Goal: Task Accomplishment & Management: Manage account settings

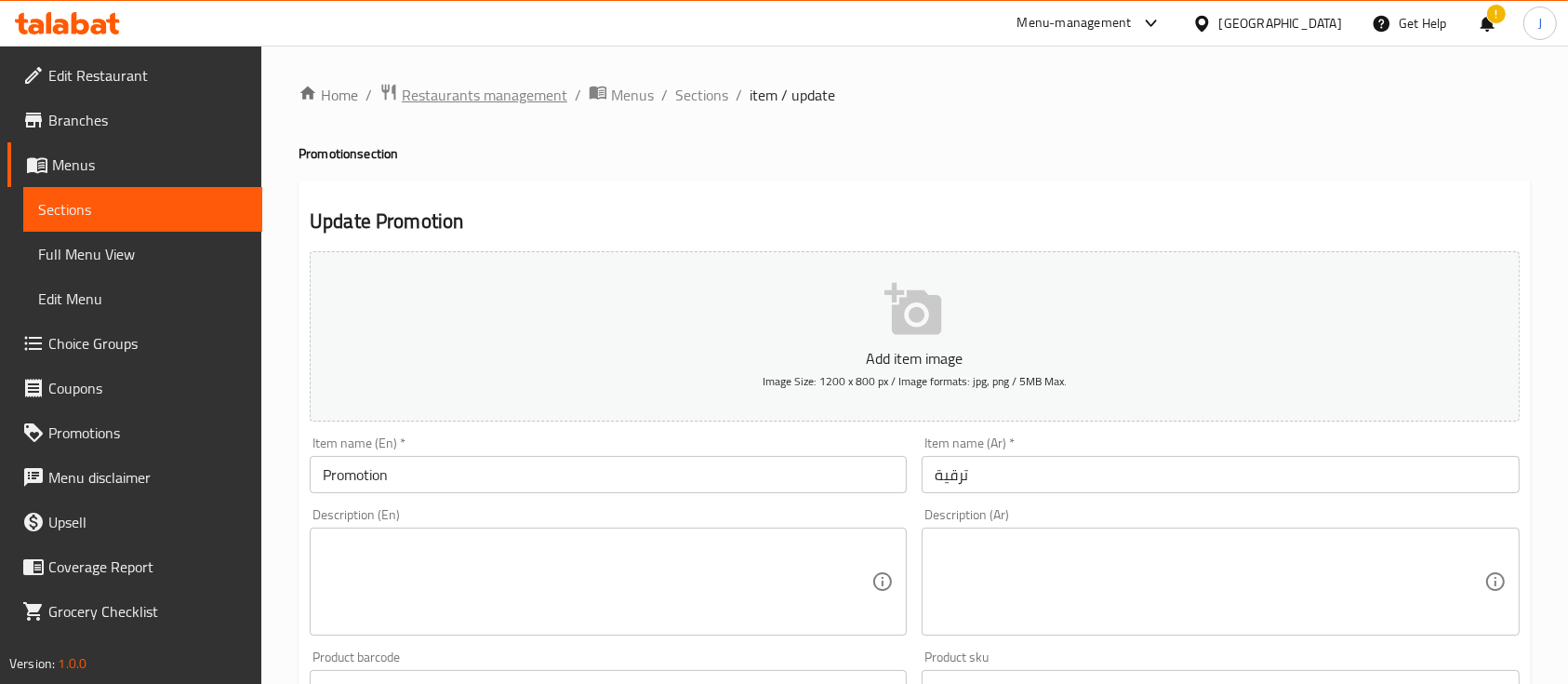
click at [474, 92] on span "Restaurants management" at bounding box center [485, 95] width 166 height 22
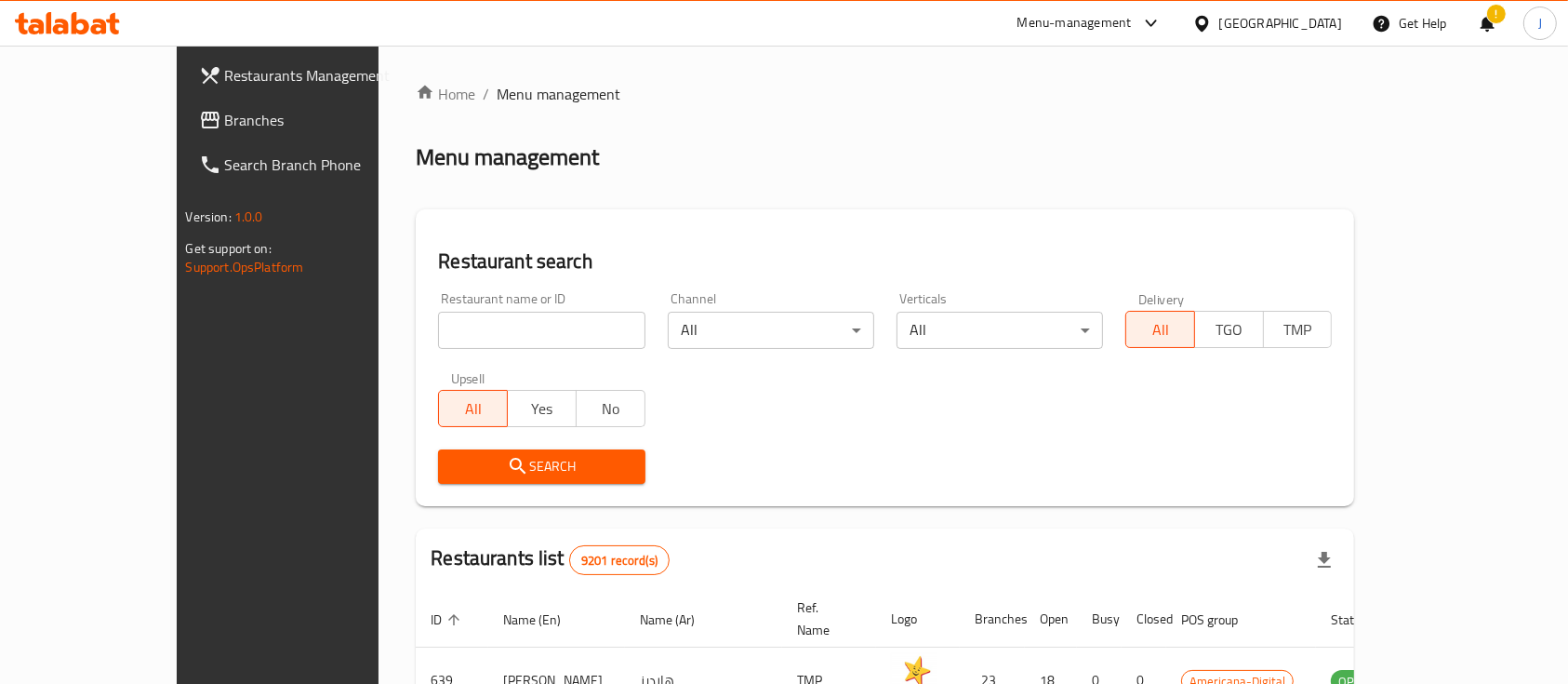
click at [476, 326] on input "search" at bounding box center [541, 331] width 207 height 37
type input "tulu"
click button "Search" at bounding box center [541, 466] width 207 height 34
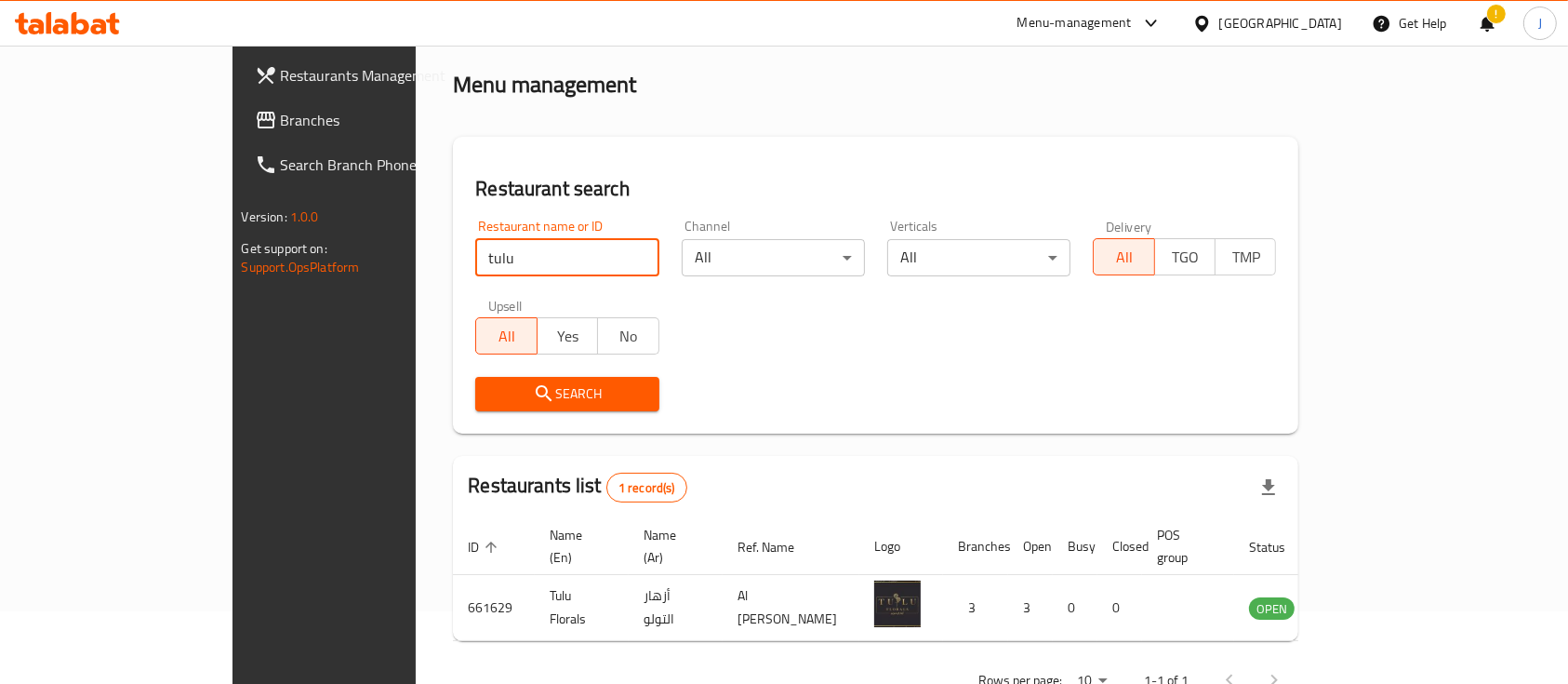
scroll to position [109, 0]
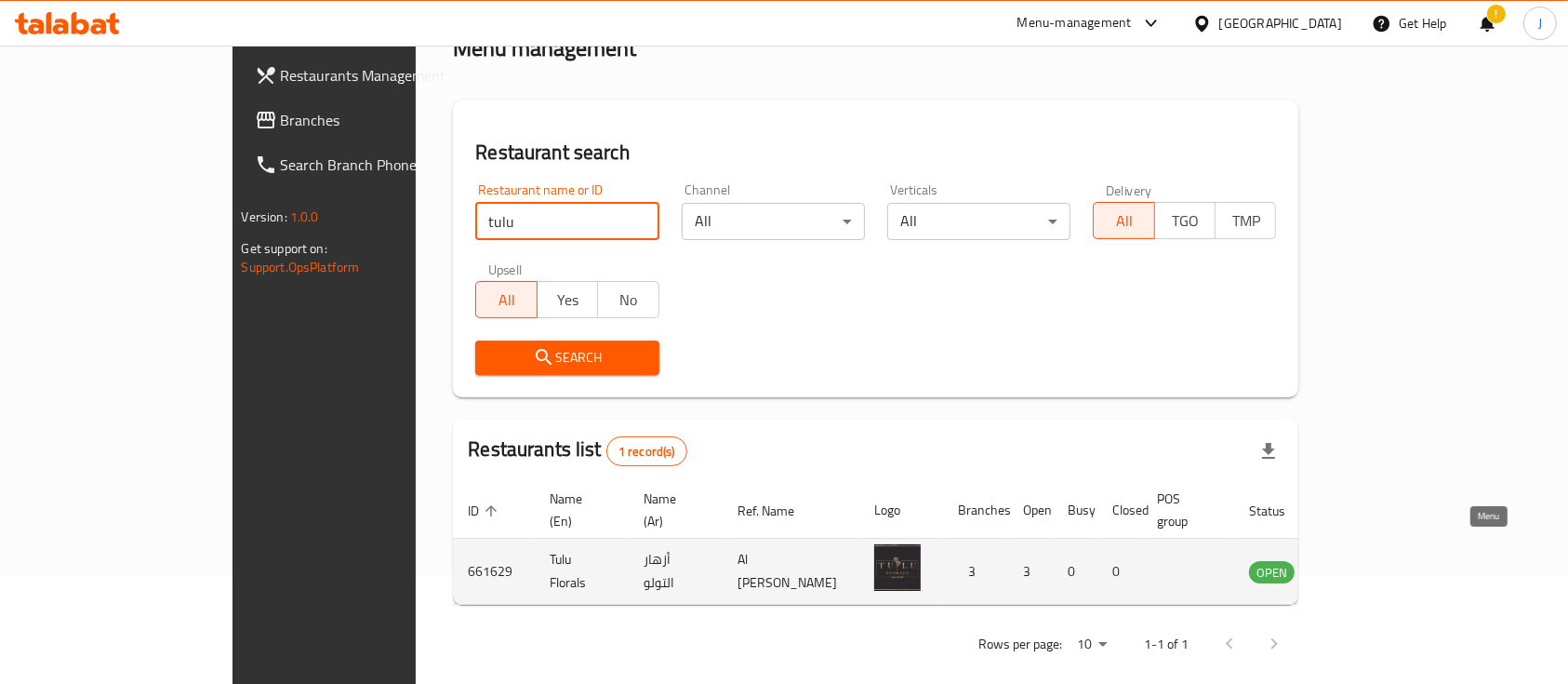
click at [1368, 565] on icon "enhanced table" at bounding box center [1357, 573] width 20 height 16
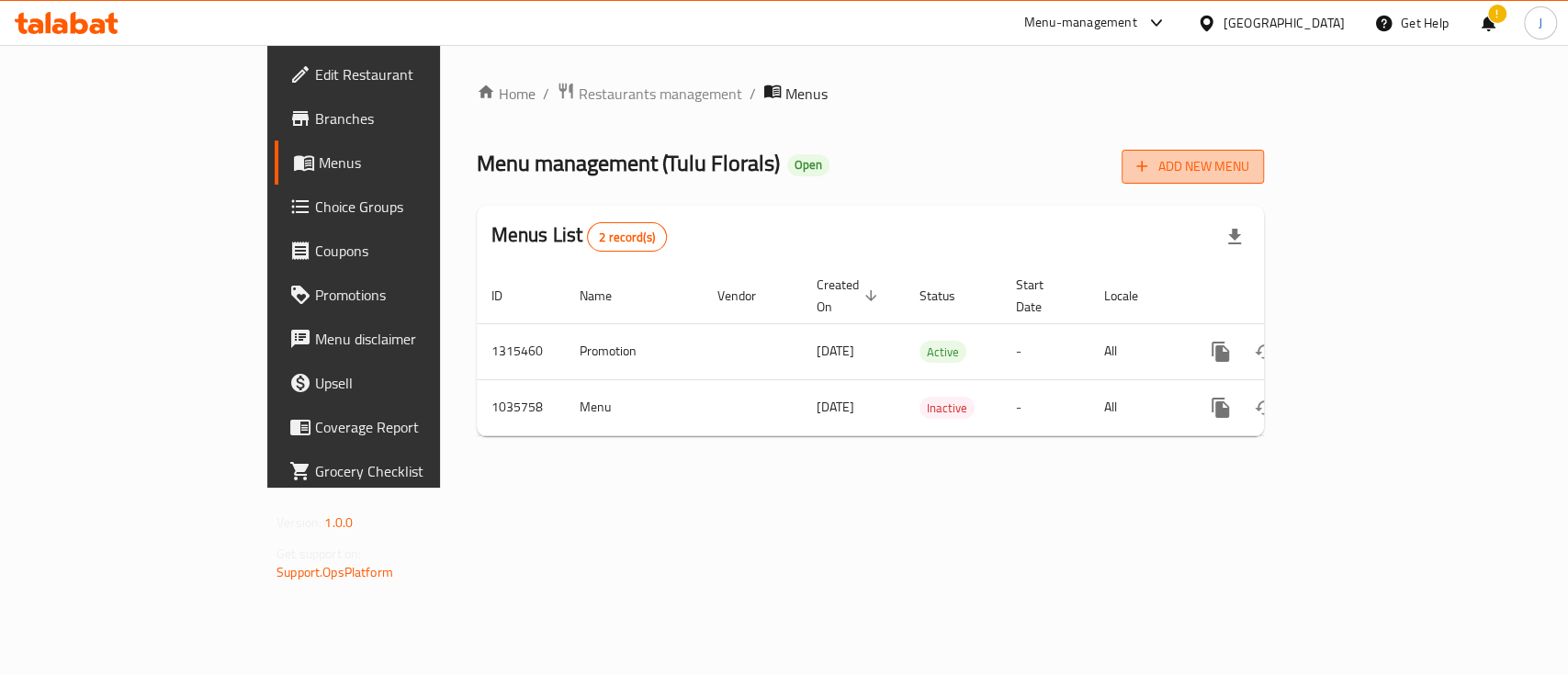
click at [1249, 162] on span "Add New Menu" at bounding box center [1192, 167] width 113 height 23
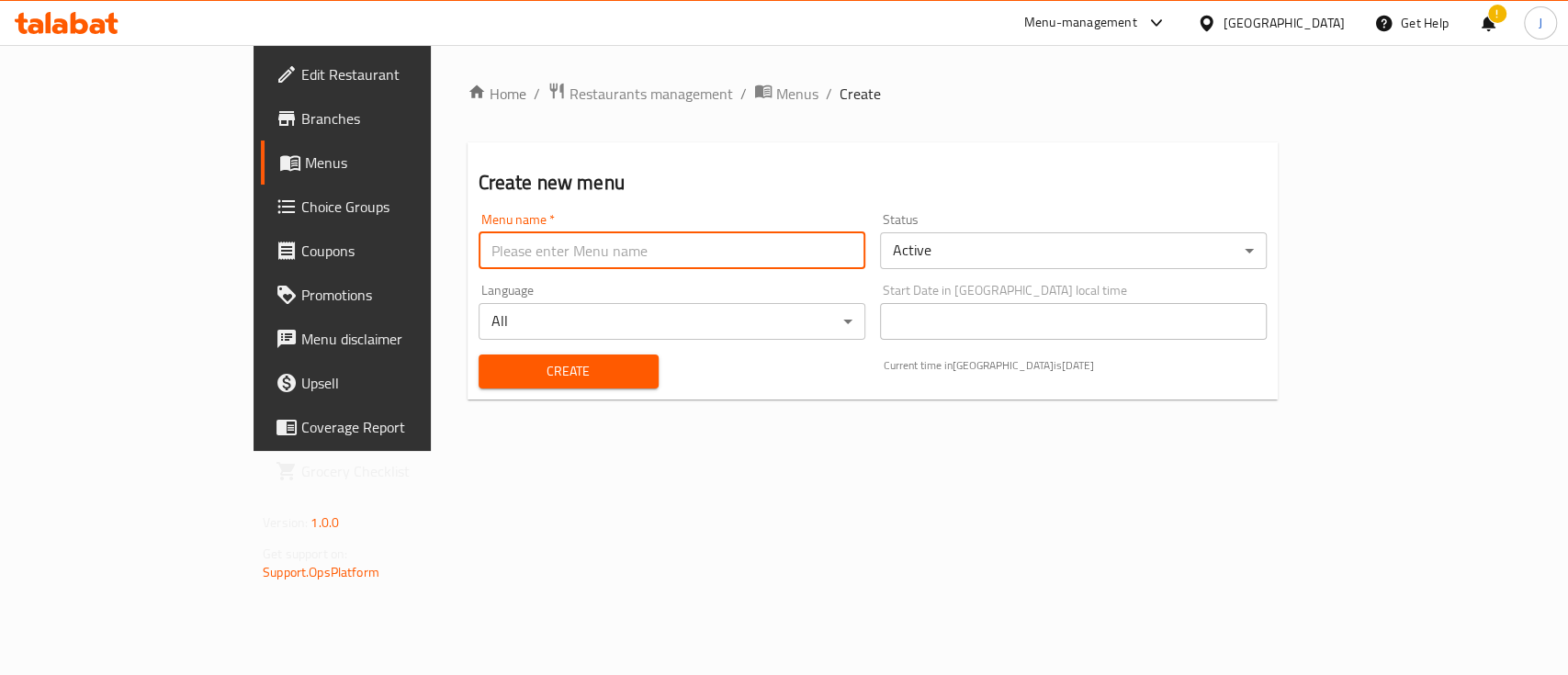
click at [618, 247] on input "text" at bounding box center [672, 250] width 387 height 37
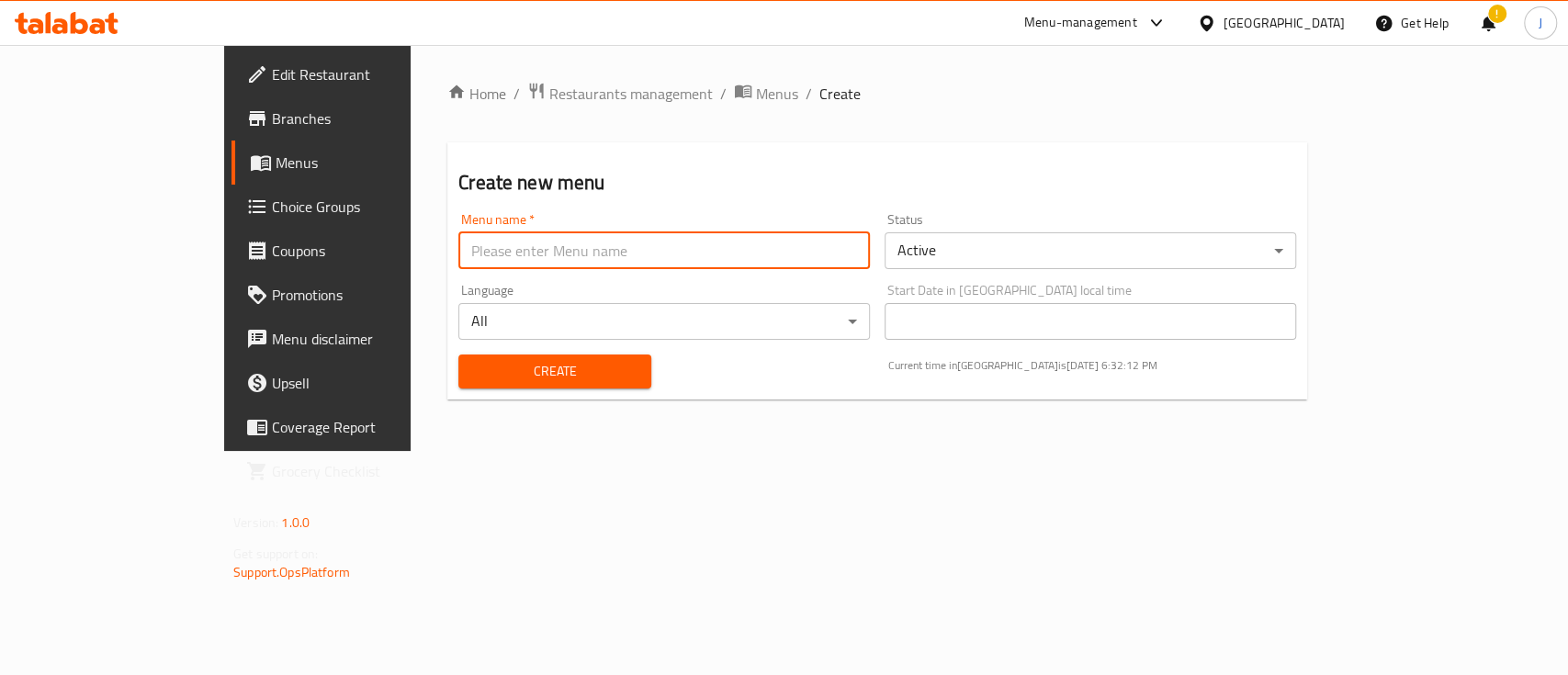
type input "Promo"
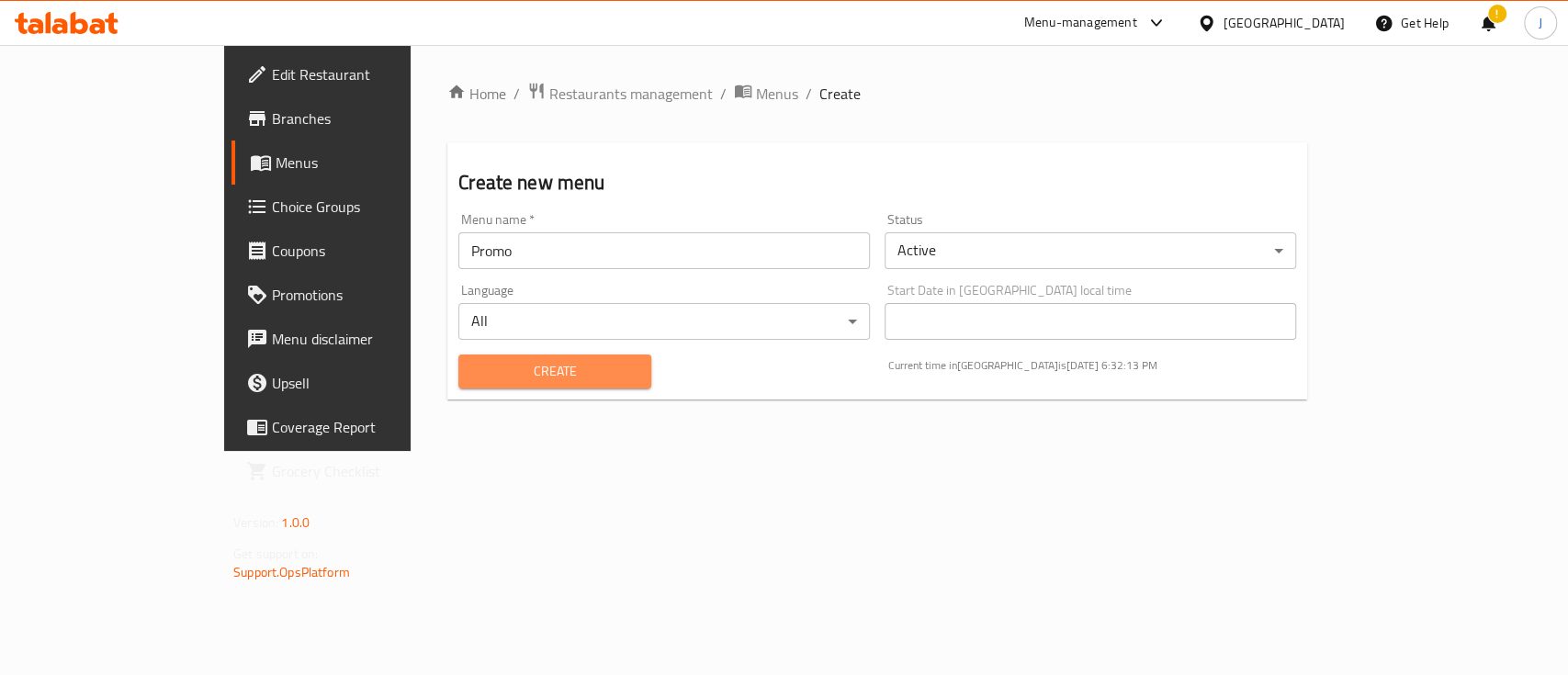
click at [495, 382] on span "Create" at bounding box center [555, 372] width 164 height 23
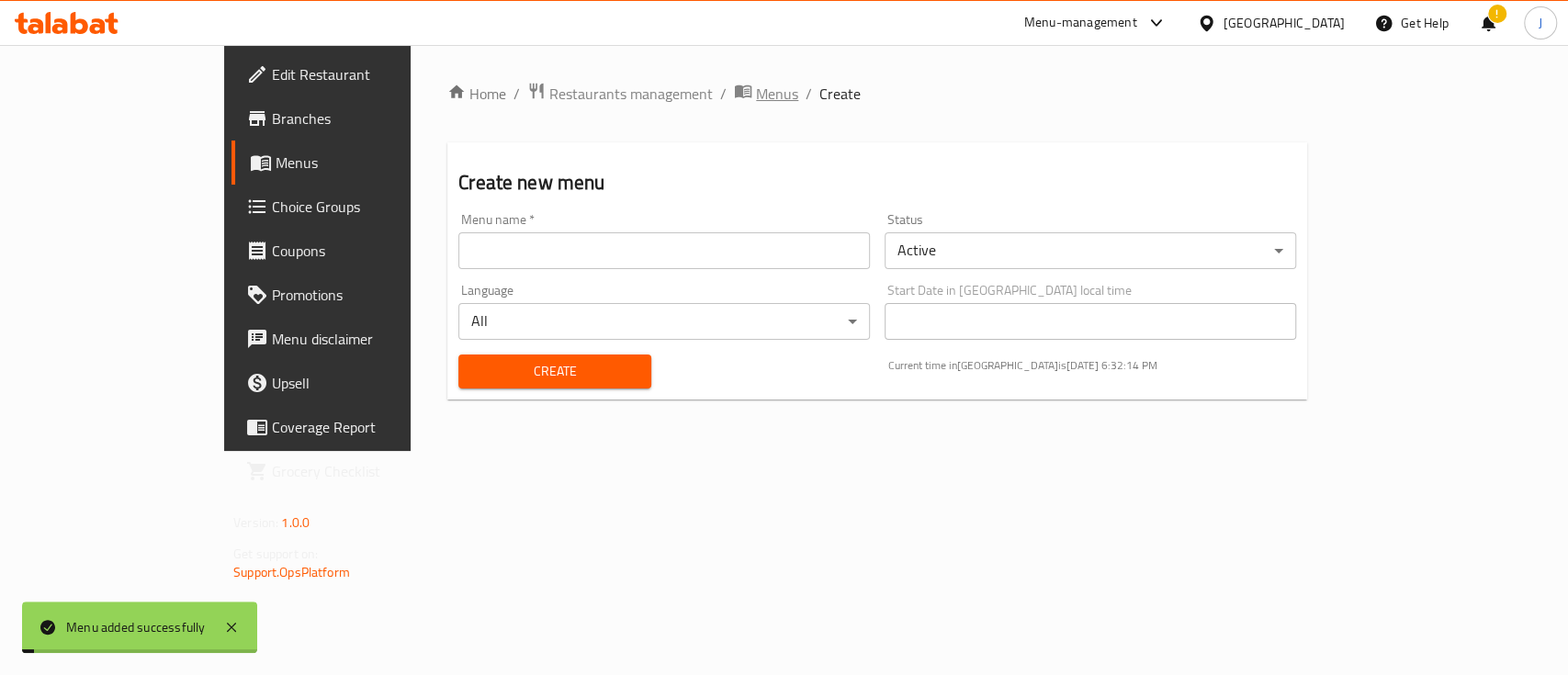
click at [756, 95] on span "Menus" at bounding box center [777, 93] width 42 height 22
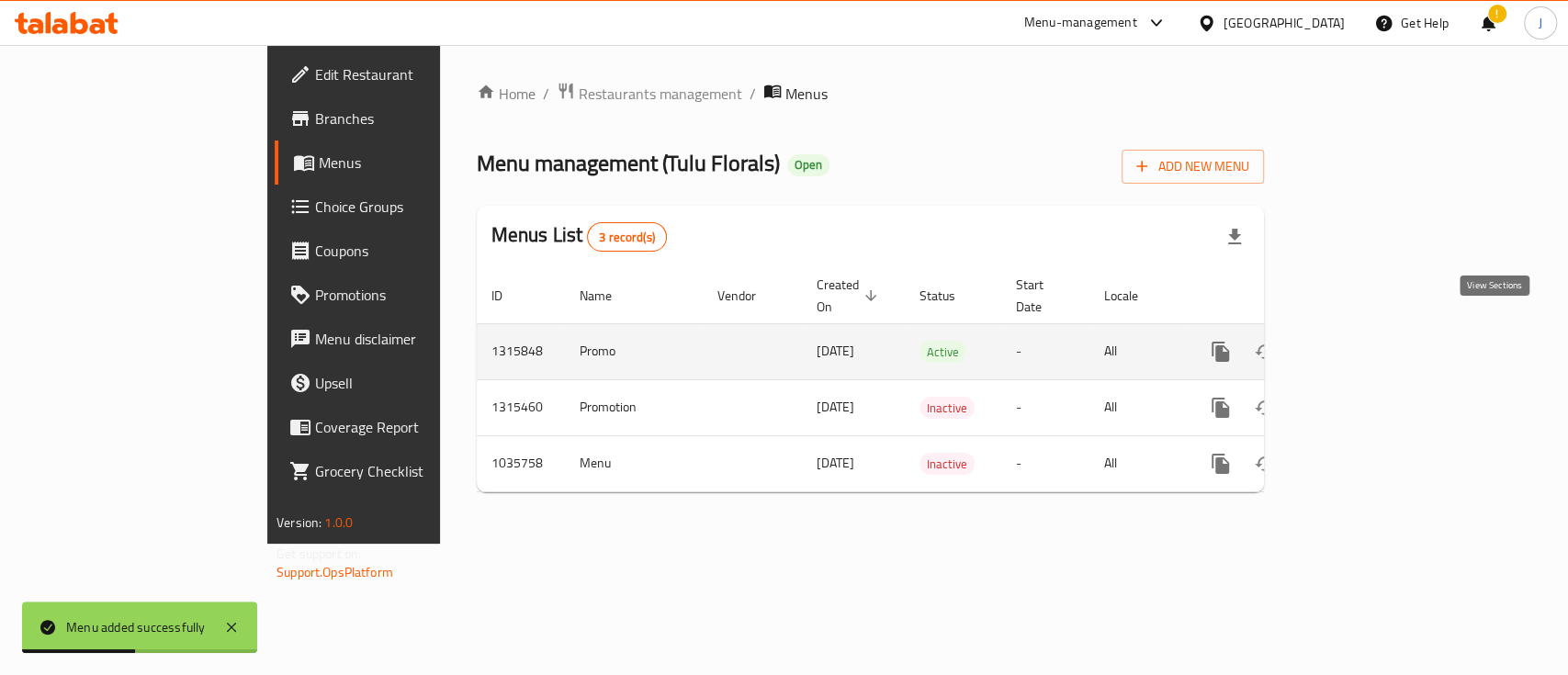
click at [1364, 341] on icon "enhanced table" at bounding box center [1353, 351] width 22 height 22
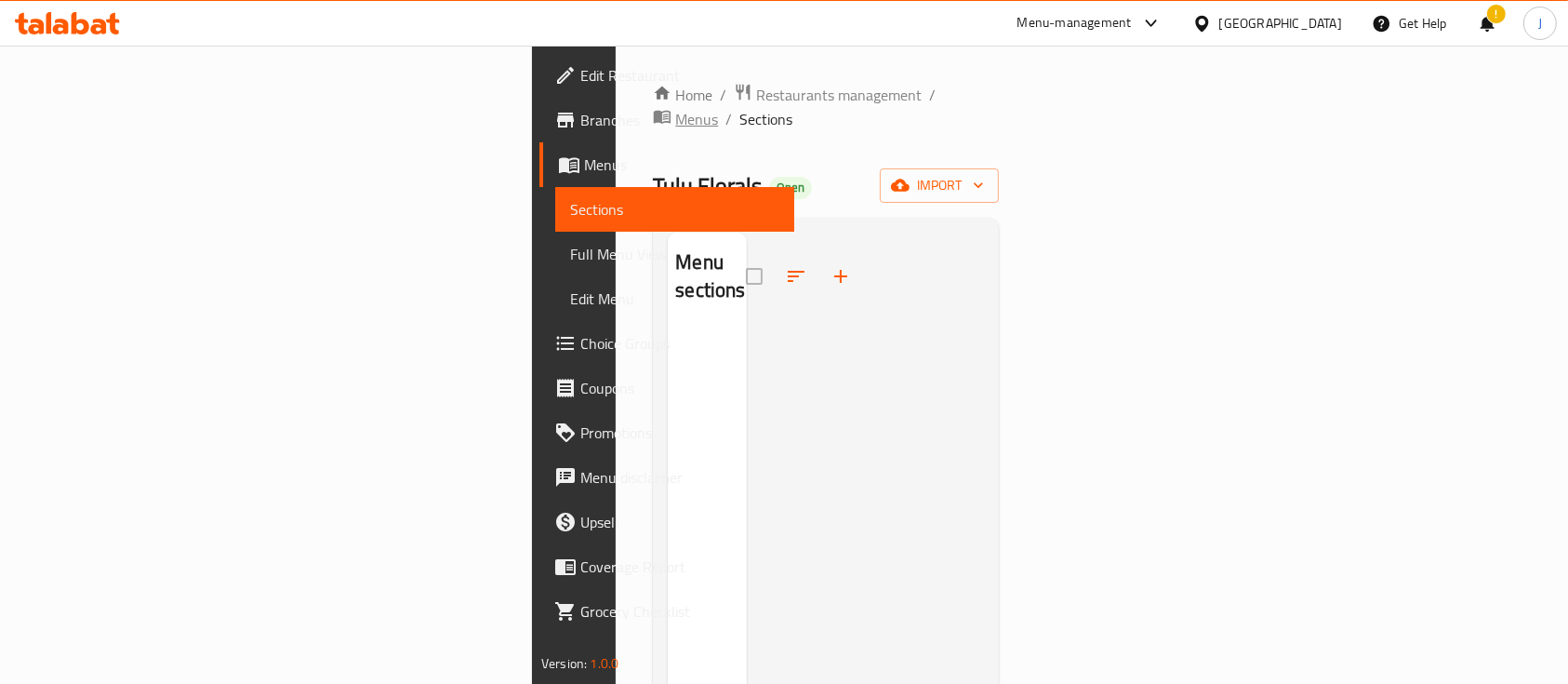
click at [675, 108] on span "Menus" at bounding box center [696, 119] width 43 height 22
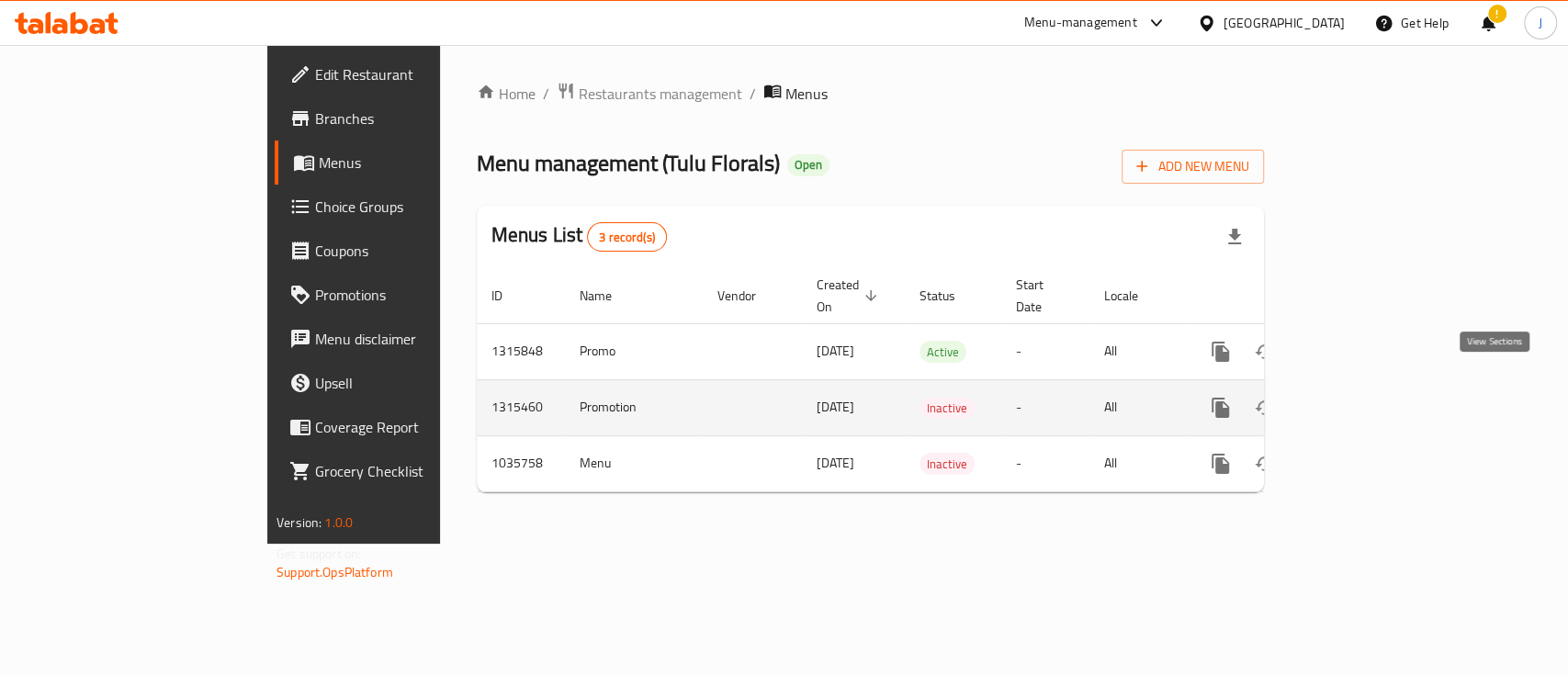
click at [1362, 400] on icon "enhanced table" at bounding box center [1352, 407] width 16 height 16
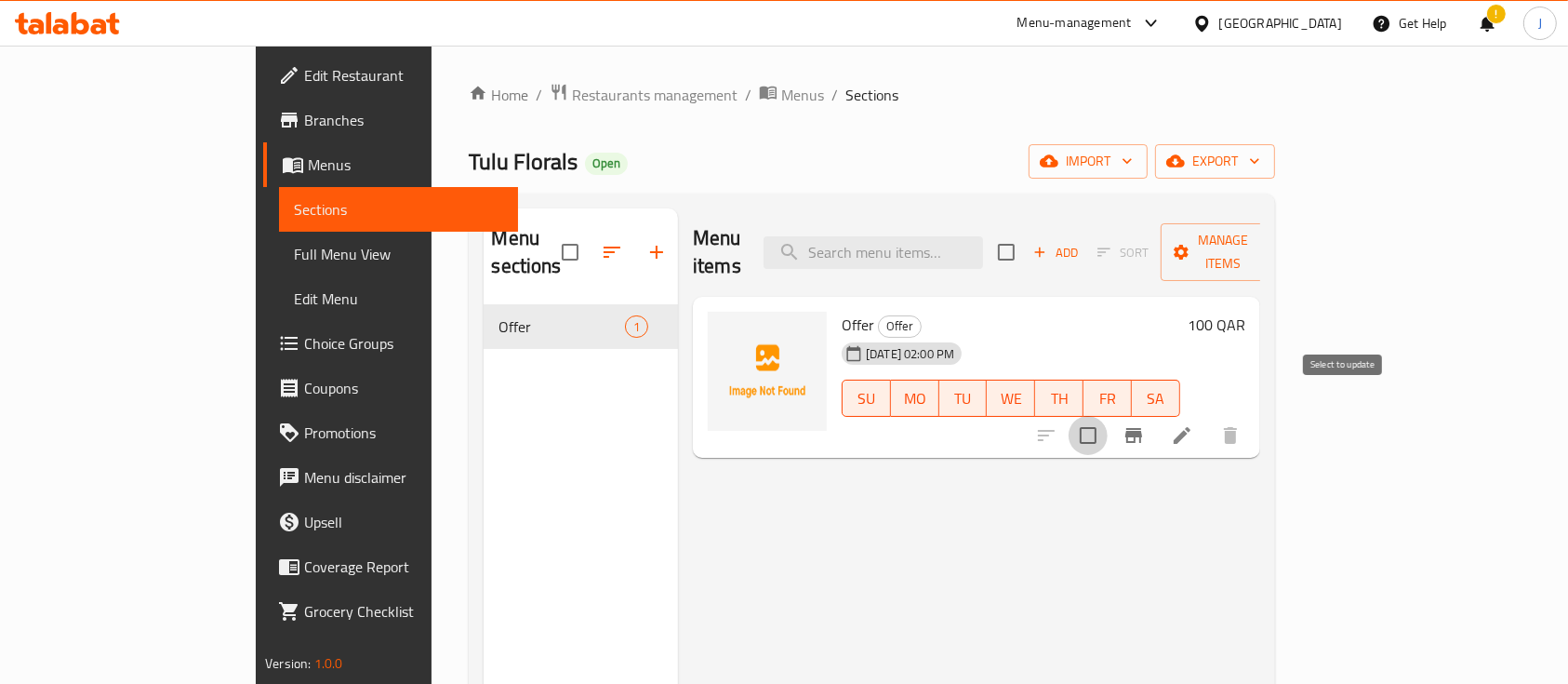
click at [1108, 416] on input "checkbox" at bounding box center [1088, 435] width 39 height 39
checkbox input "true"
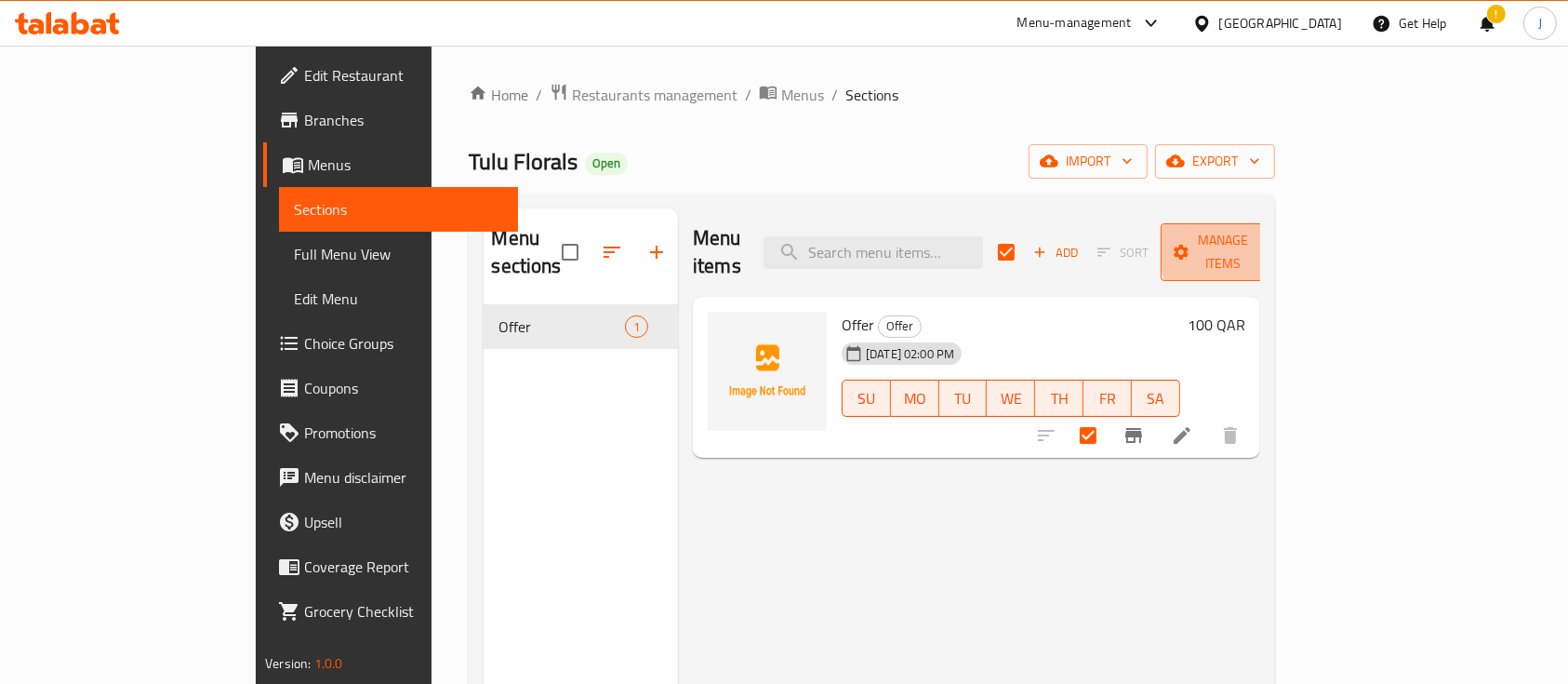
click at [1271, 243] on span "Manage items" at bounding box center [1223, 253] width 95 height 47
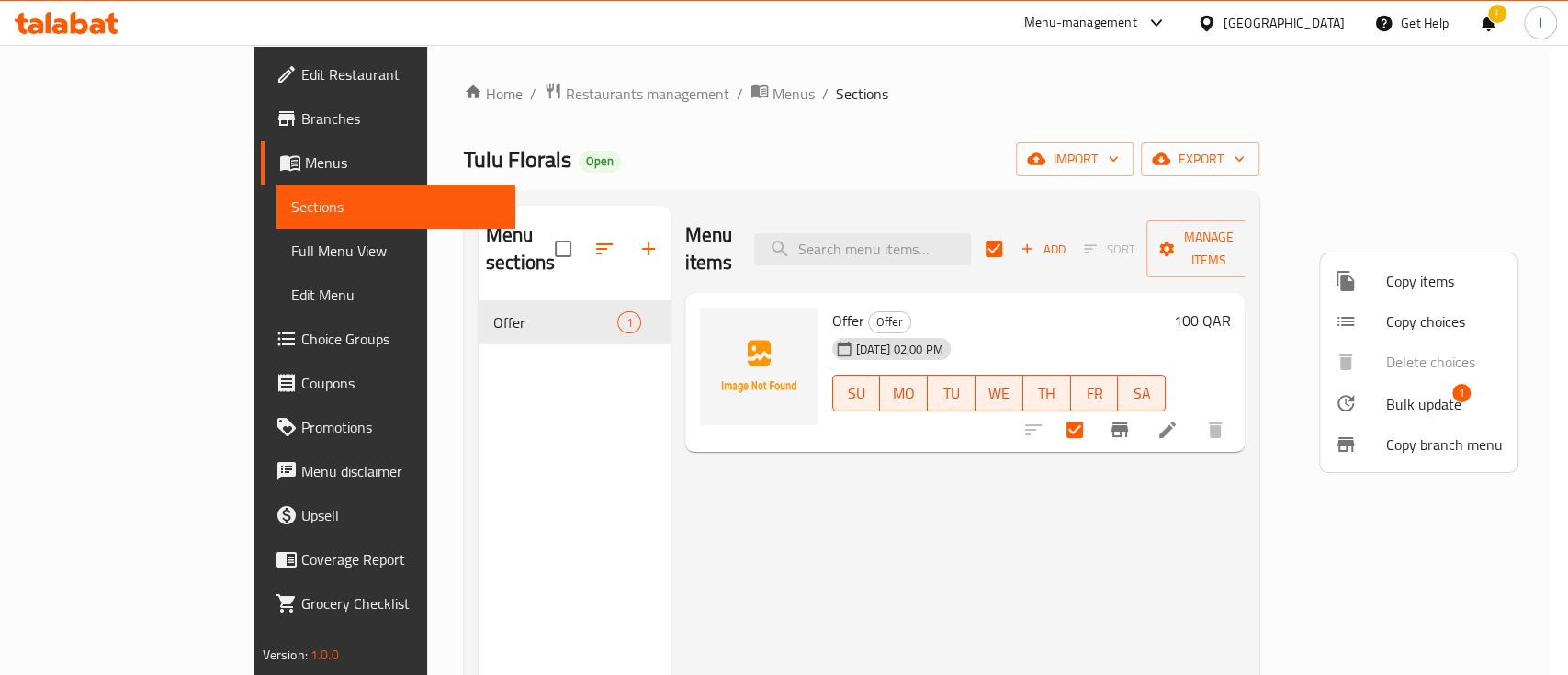
click at [1229, 532] on div at bounding box center [784, 337] width 1568 height 675
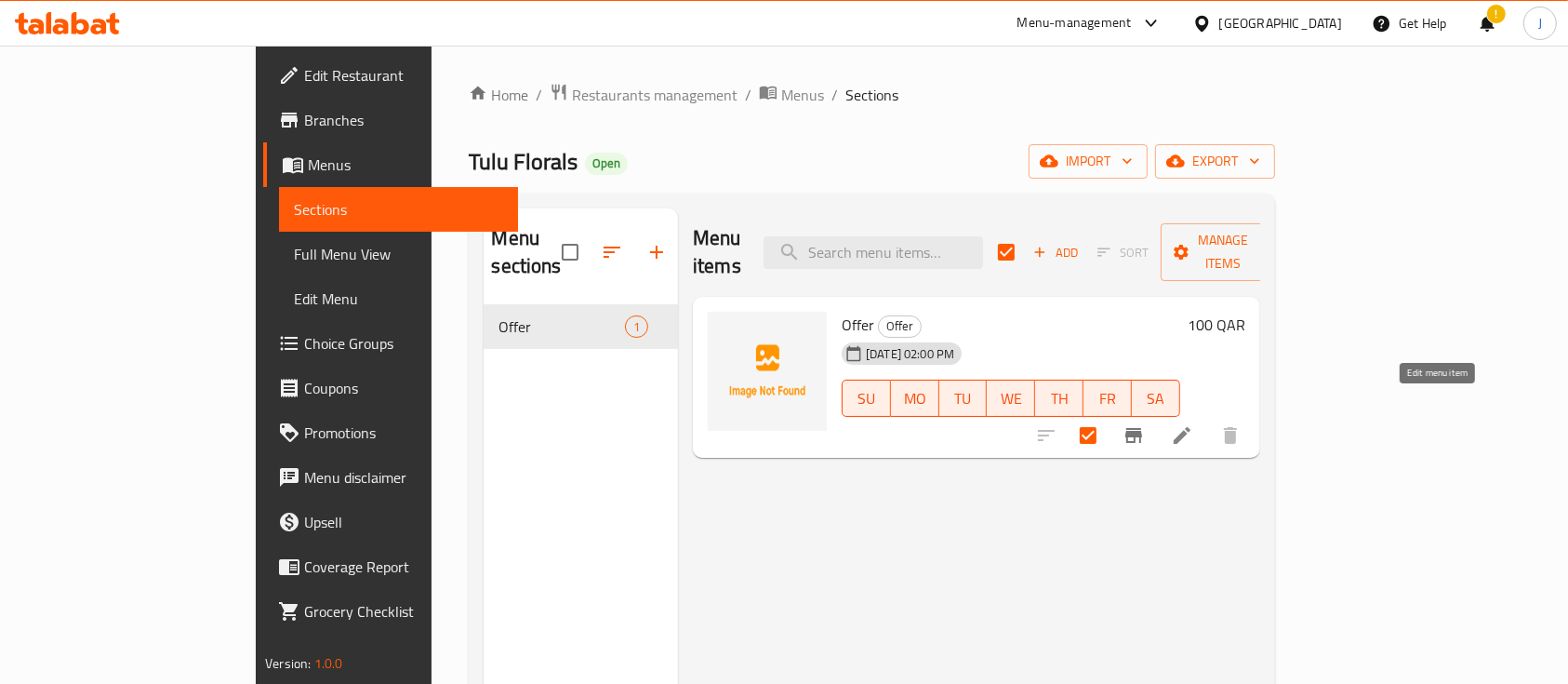
click at [1194, 424] on icon at bounding box center [1182, 435] width 22 height 22
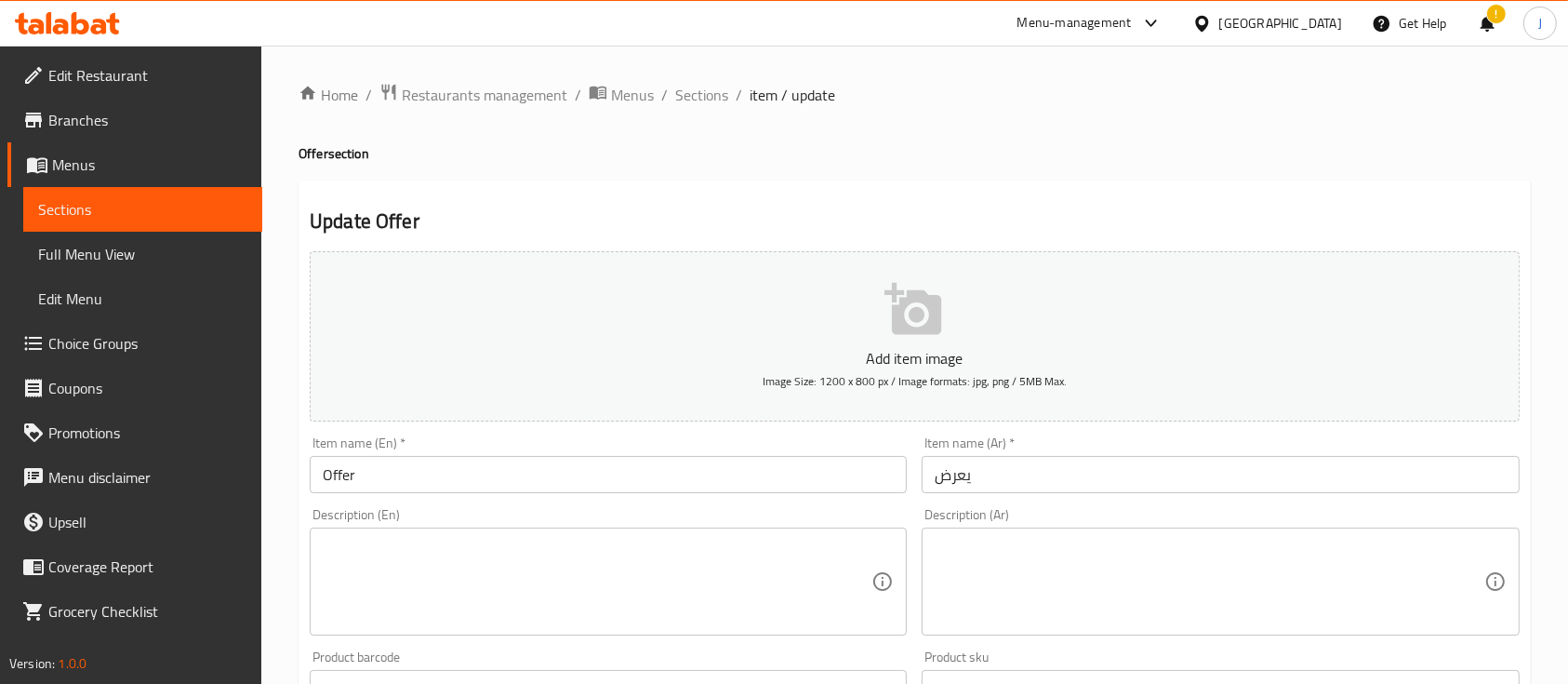
click at [773, 90] on span "item / update" at bounding box center [793, 95] width 86 height 22
click at [704, 96] on span "Sections" at bounding box center [701, 95] width 53 height 22
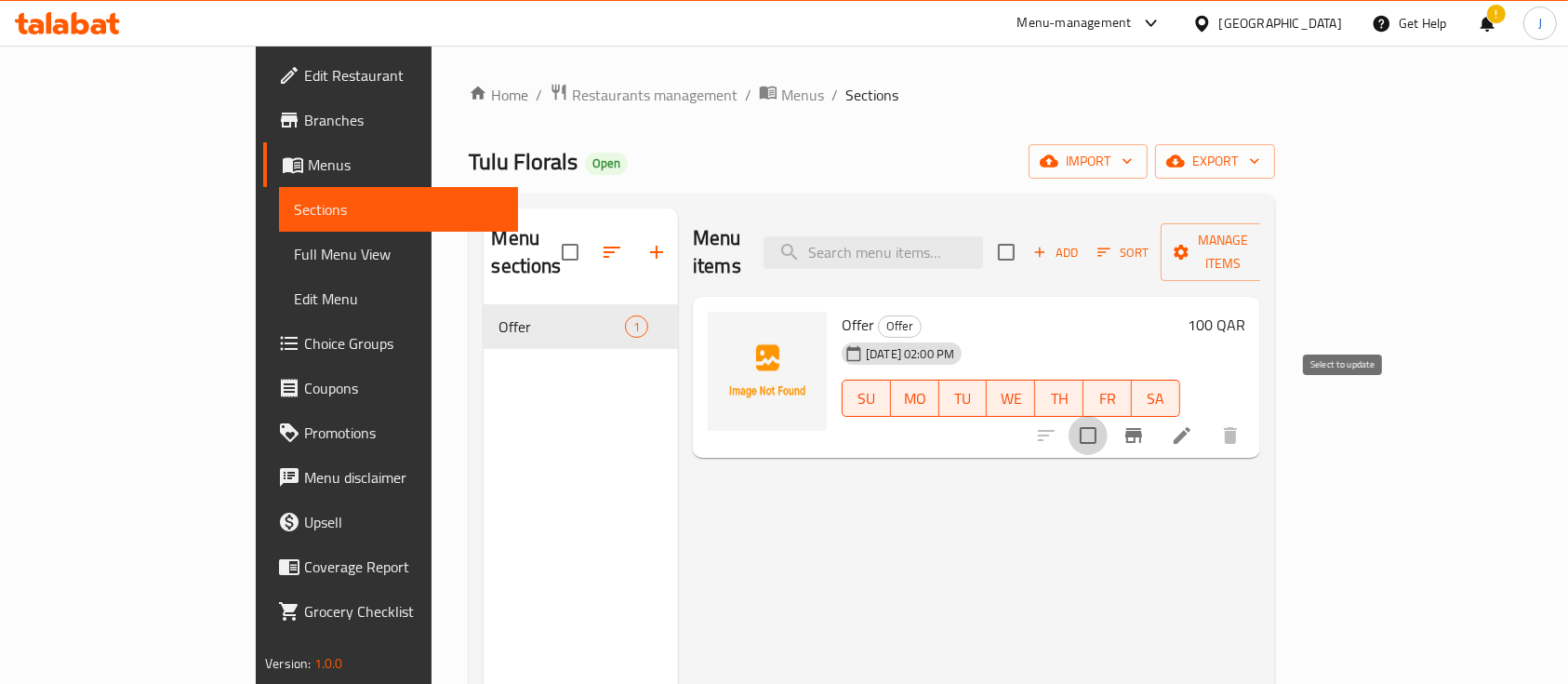
click at [1108, 416] on input "checkbox" at bounding box center [1088, 435] width 39 height 39
checkbox input "true"
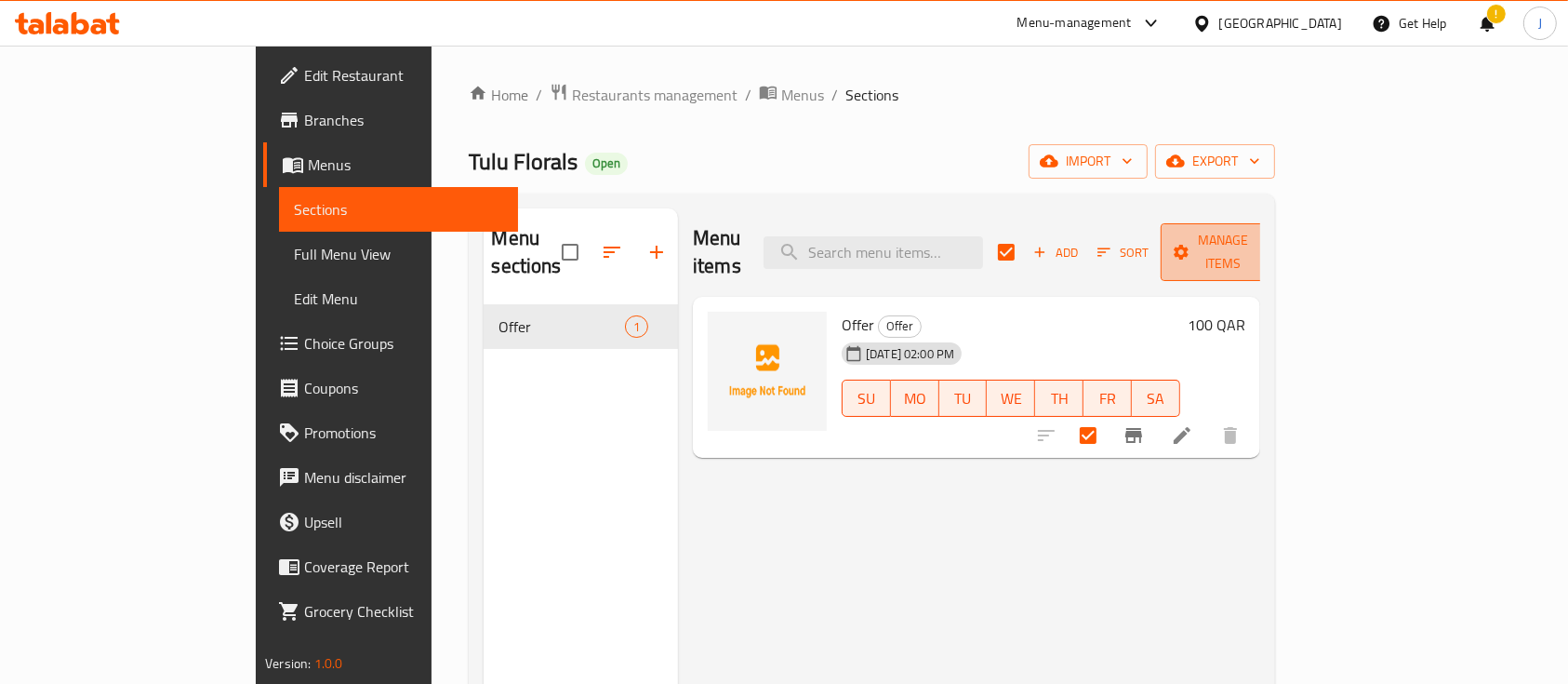
click at [1191, 243] on icon "button" at bounding box center [1181, 252] width 19 height 19
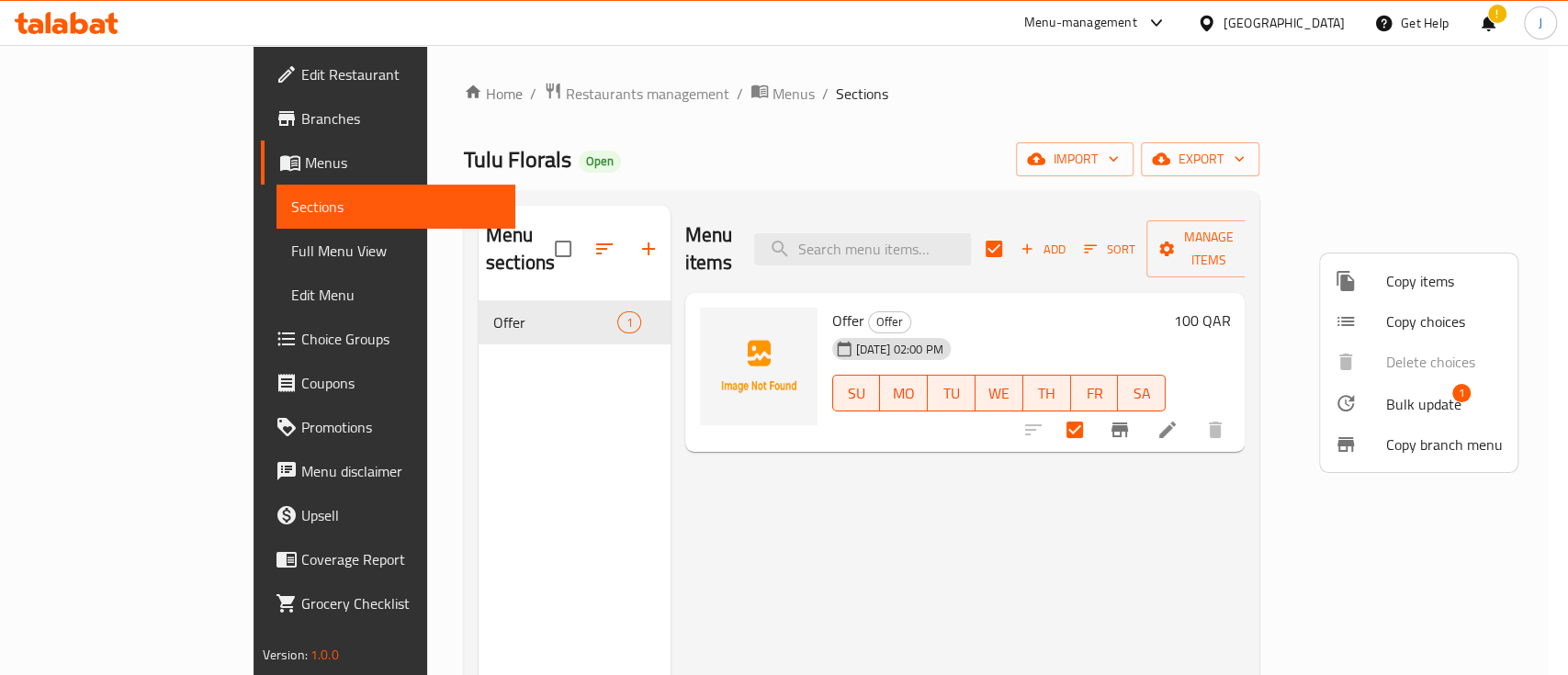
drag, startPoint x: 694, startPoint y: 507, endPoint x: 659, endPoint y: 417, distance: 96.6
click at [695, 508] on div at bounding box center [784, 337] width 1568 height 675
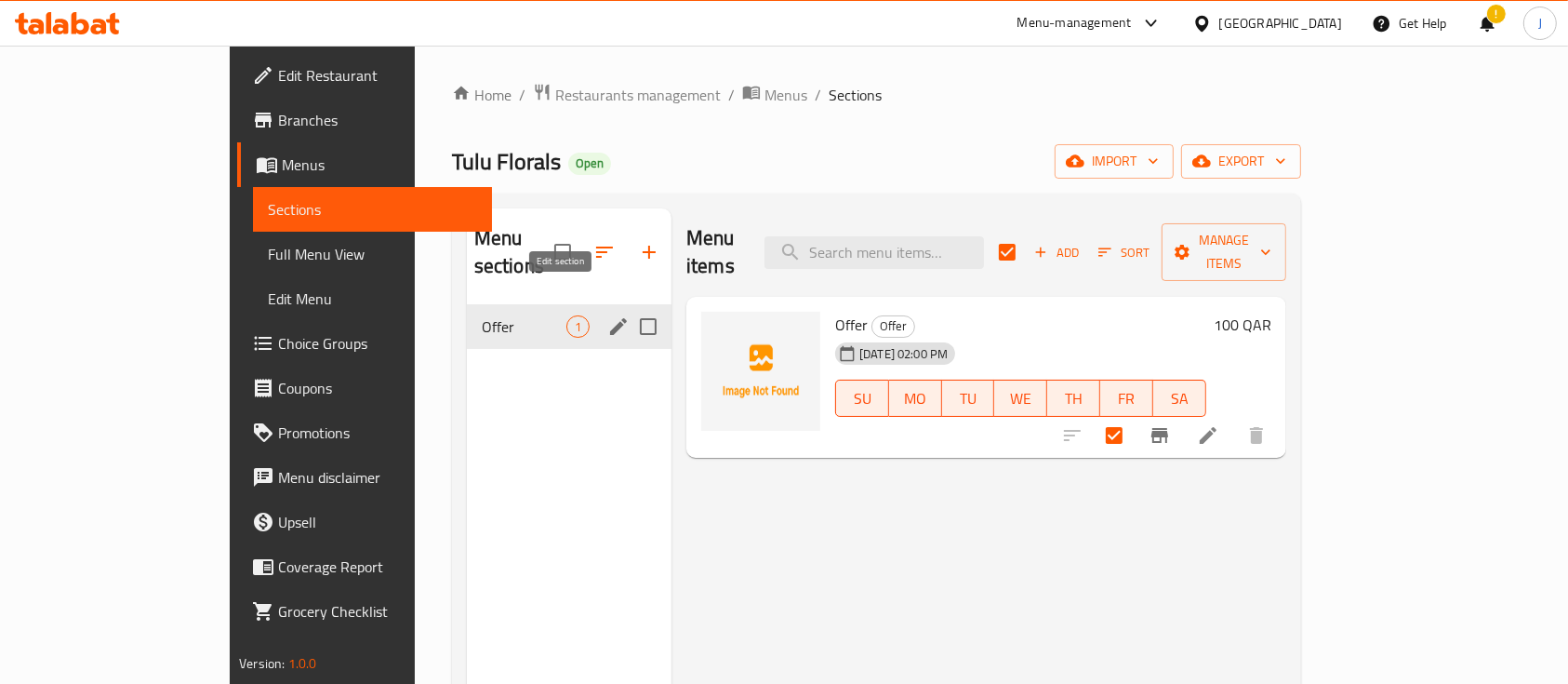
click at [608, 315] on icon "edit" at bounding box center [618, 326] width 22 height 22
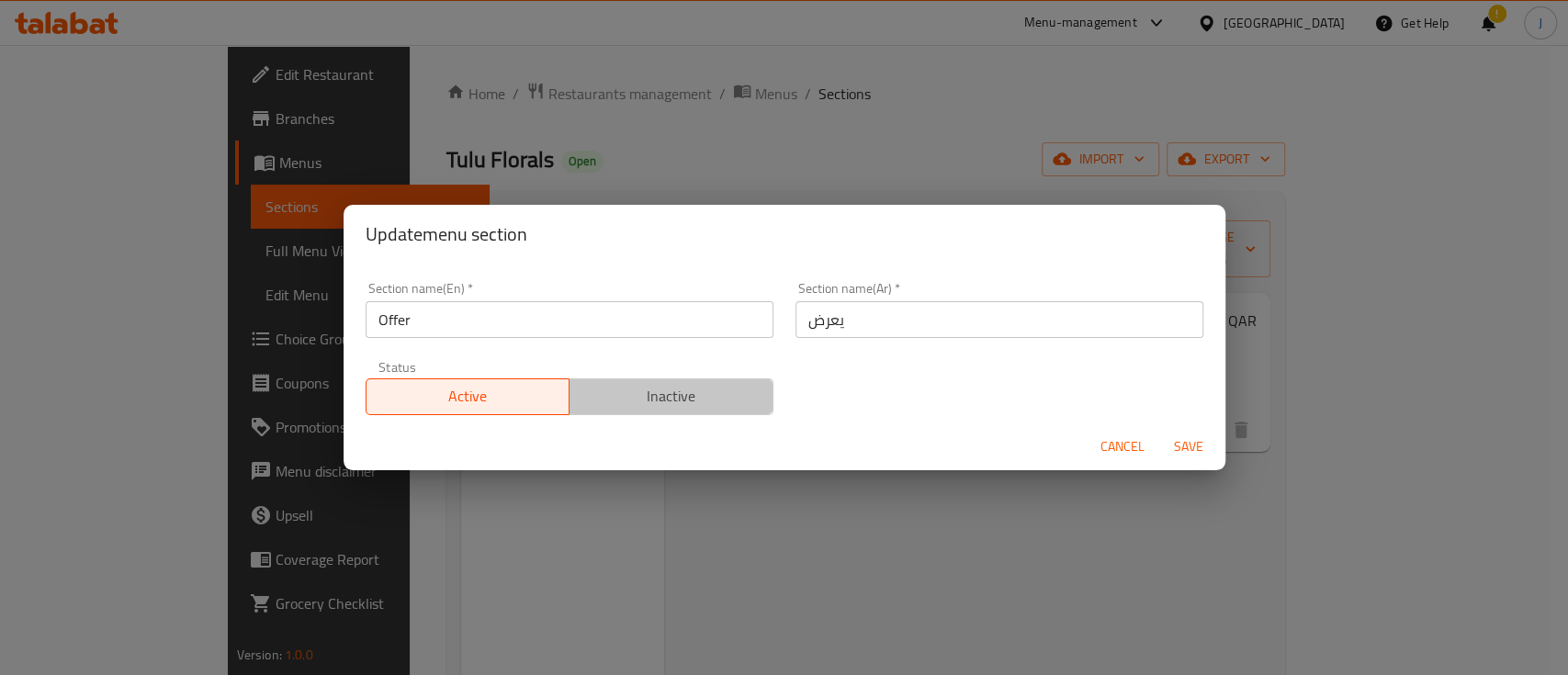
click at [684, 389] on span "Inactive" at bounding box center [671, 397] width 189 height 27
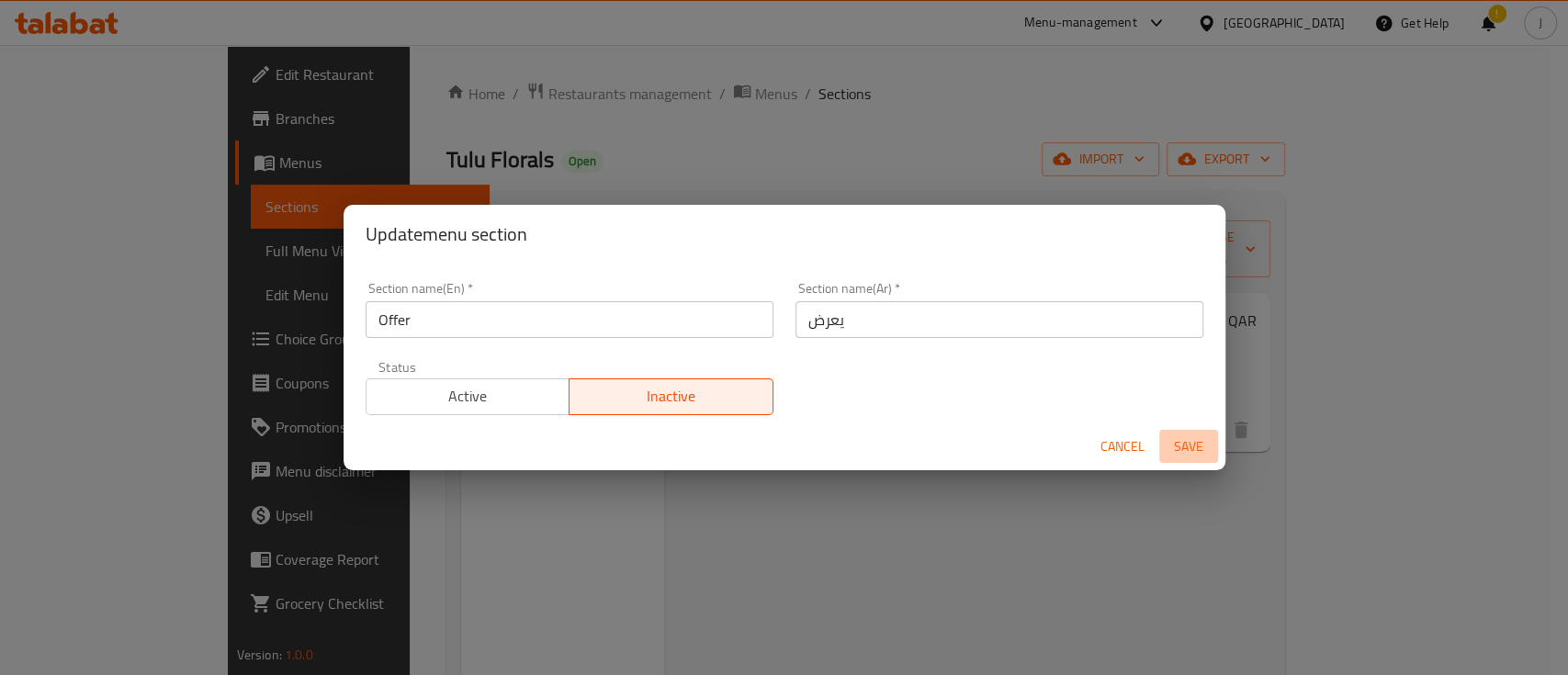
click at [1185, 448] on span "Save" at bounding box center [1189, 447] width 44 height 23
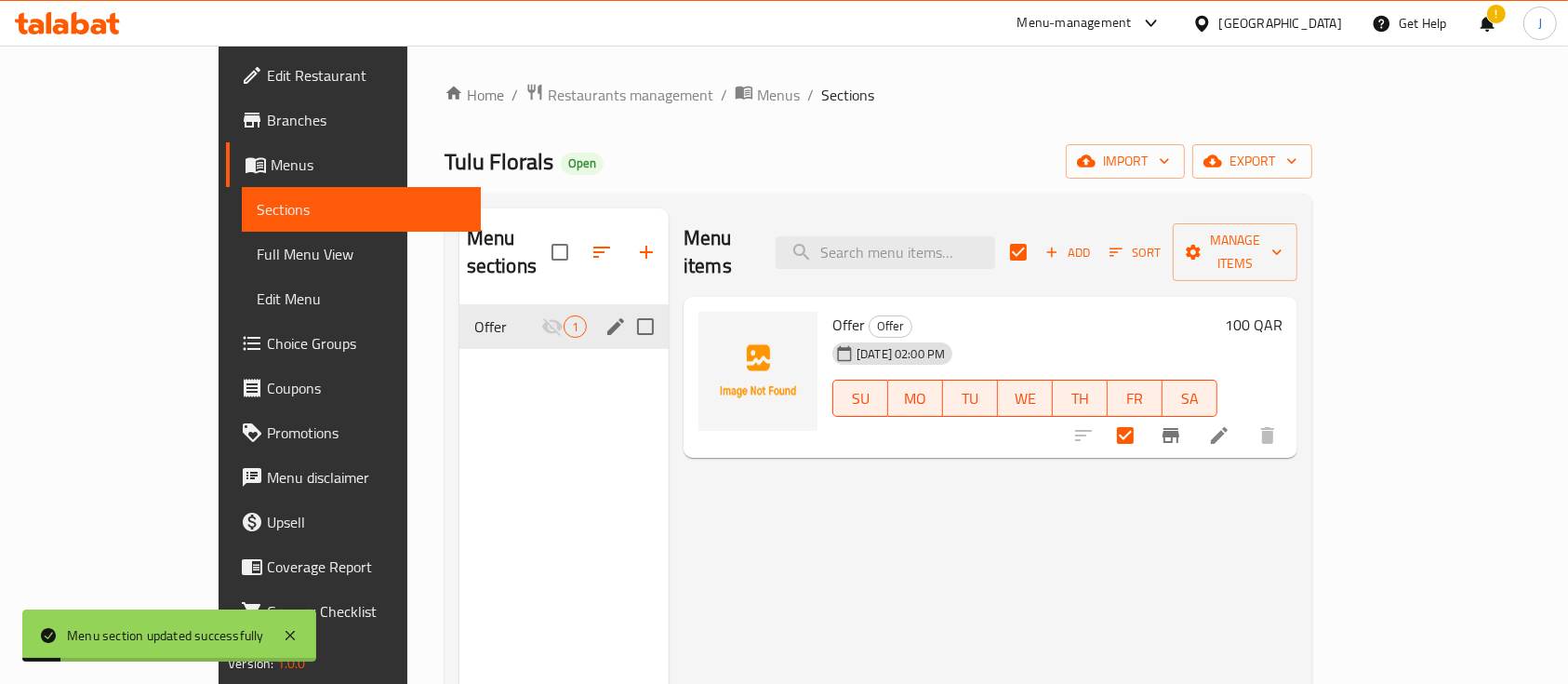
click at [917, 568] on div "Menu items Add Sort Manage items Offer Offer [DATE] 02:00 PM SU MO TU WE TH FR …" at bounding box center [983, 550] width 629 height 684
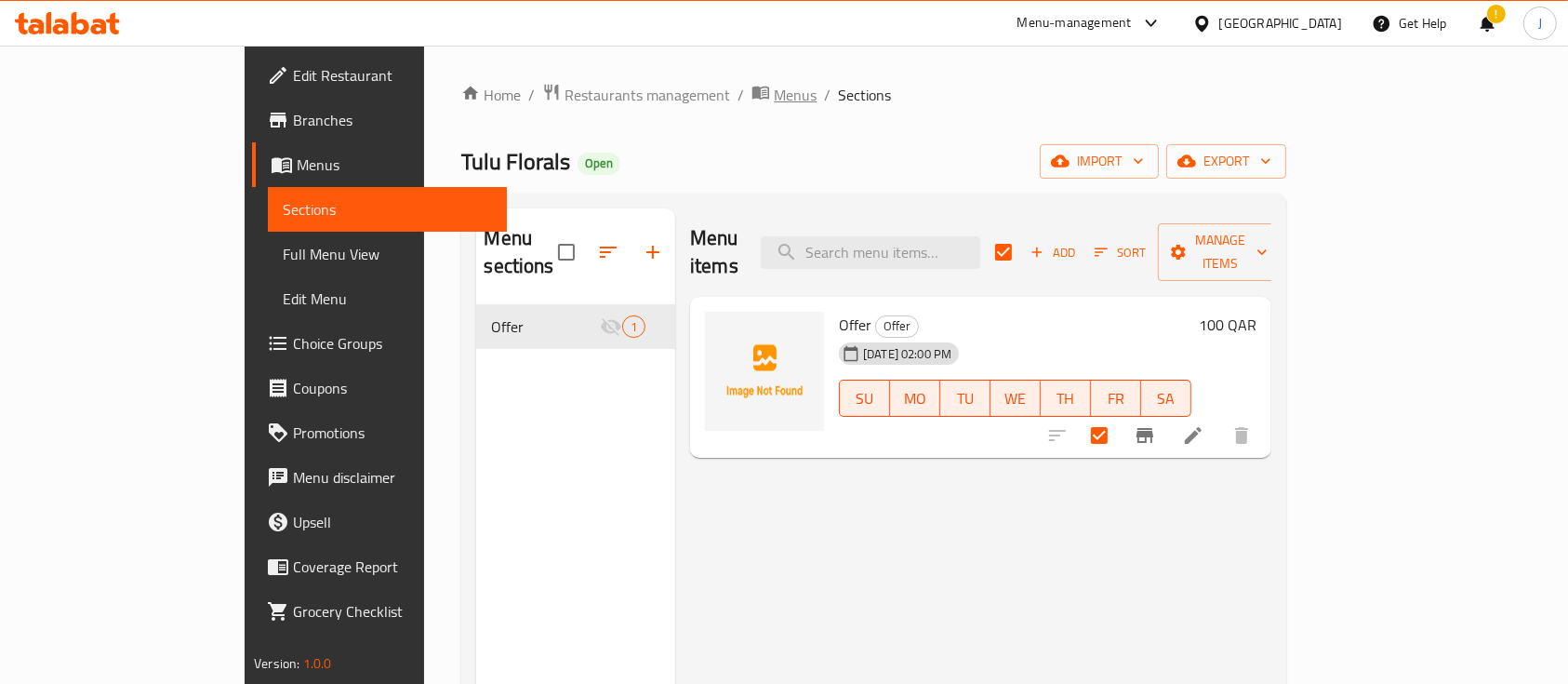
click at [774, 98] on span "Menus" at bounding box center [796, 95] width 43 height 22
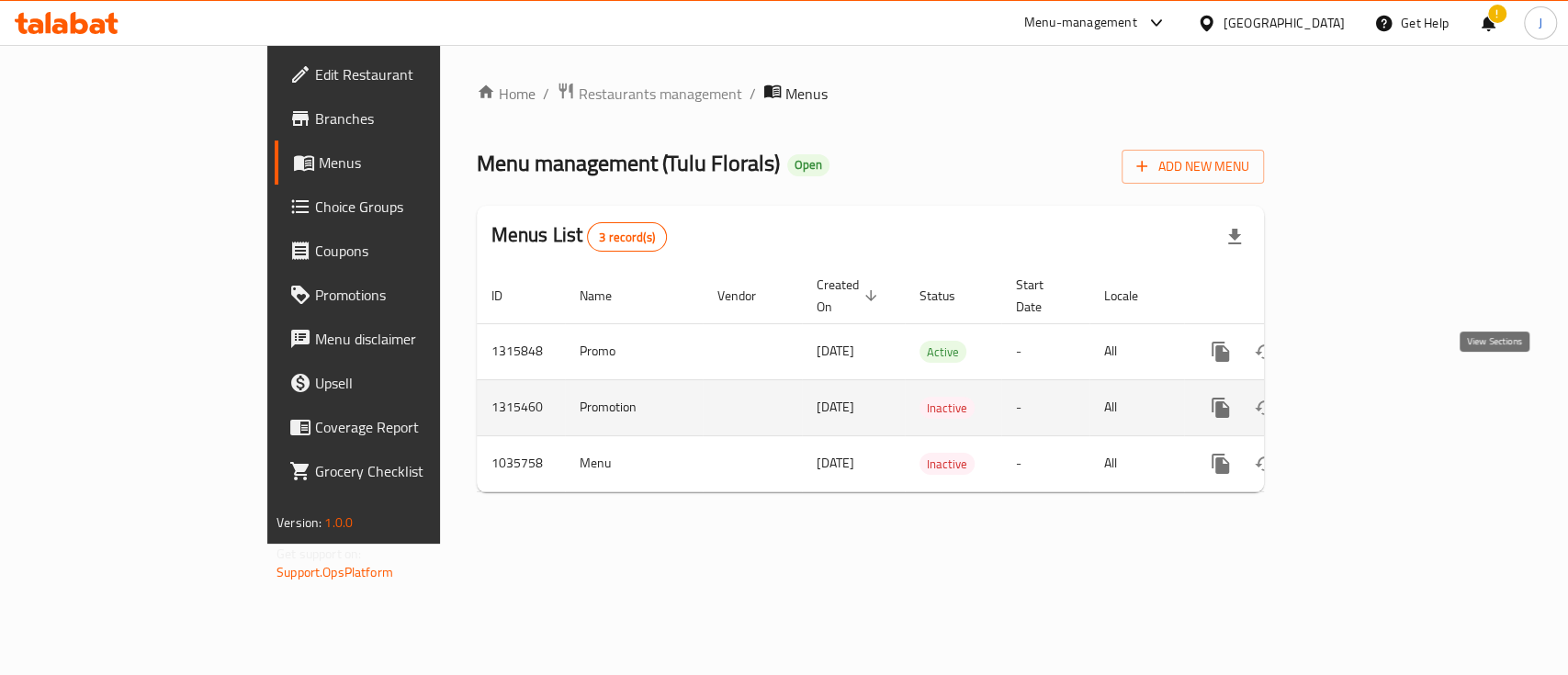
click at [1364, 397] on icon "enhanced table" at bounding box center [1353, 407] width 22 height 22
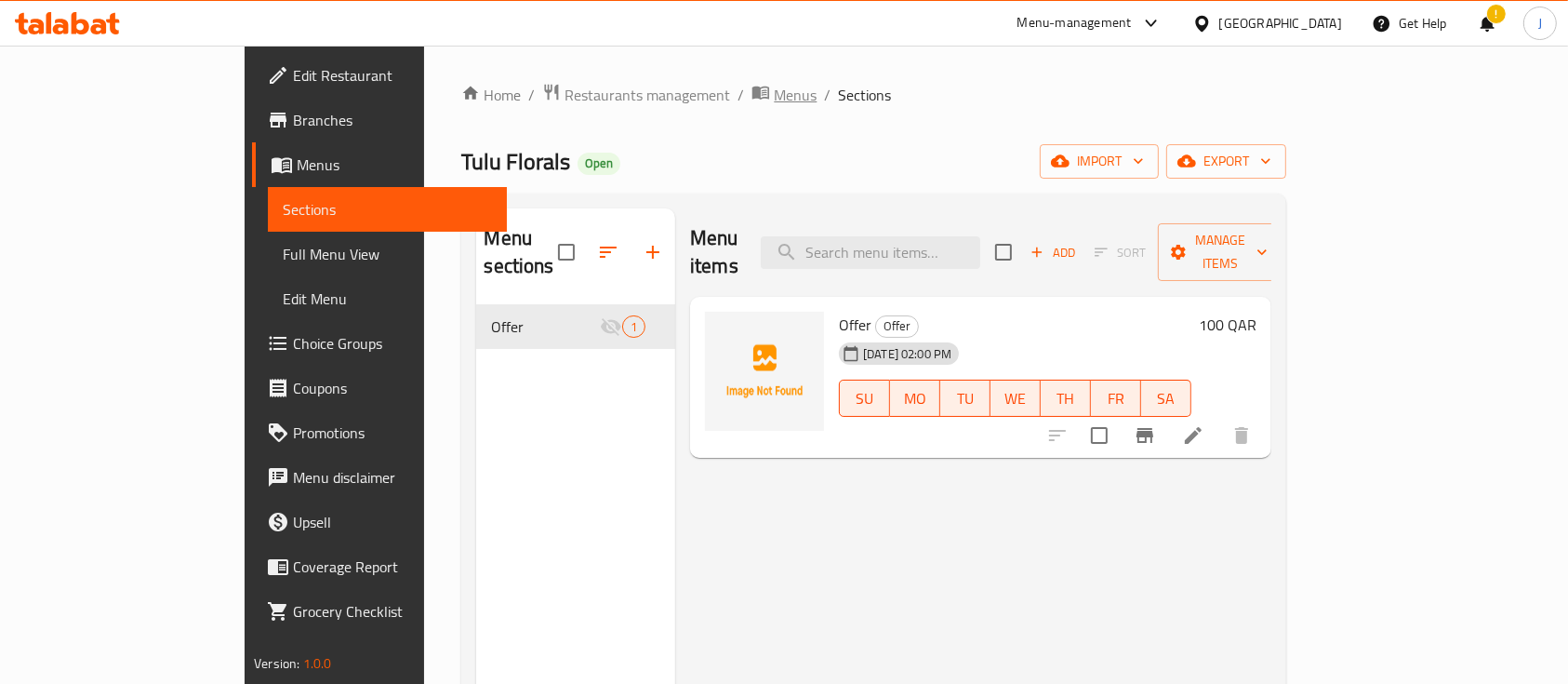
click at [774, 93] on span "Menus" at bounding box center [796, 95] width 43 height 22
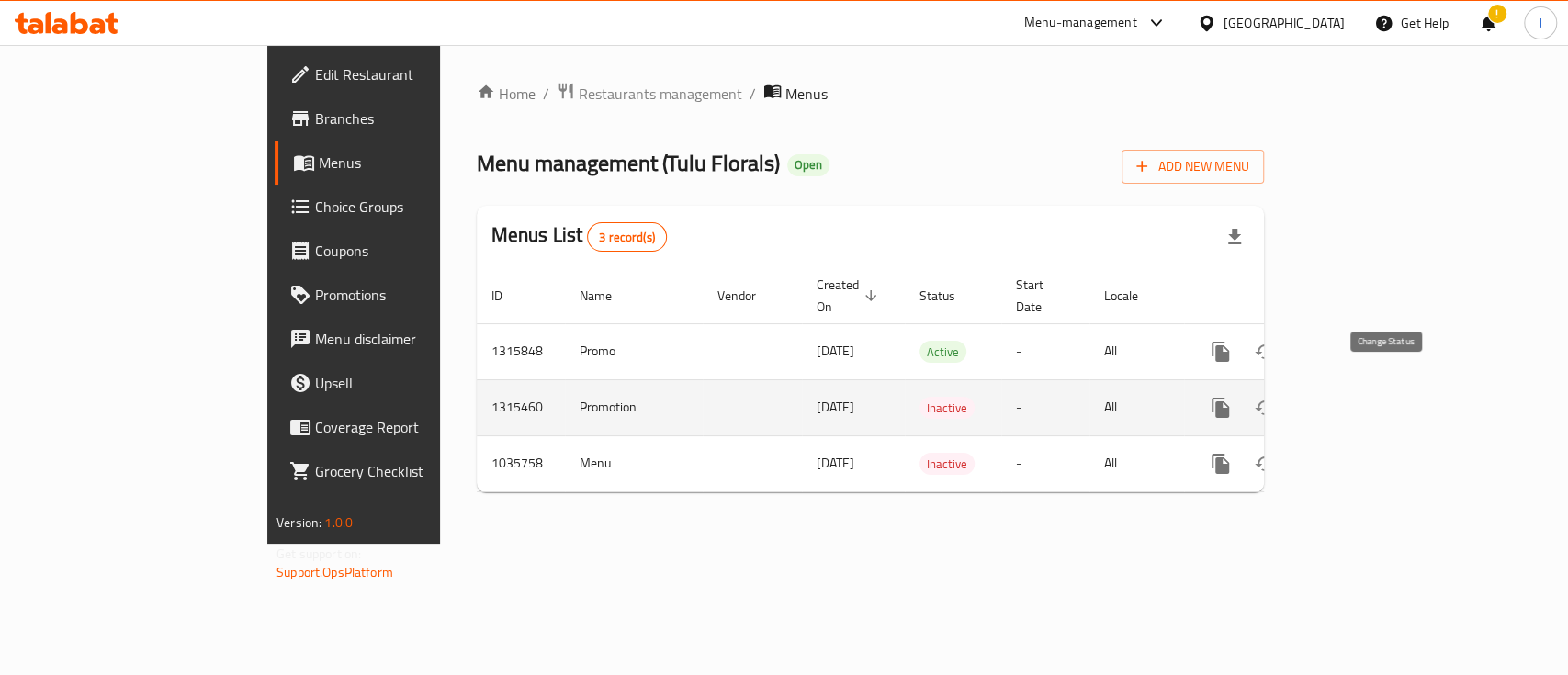
click at [1276, 397] on icon "enhanced table" at bounding box center [1265, 407] width 22 height 22
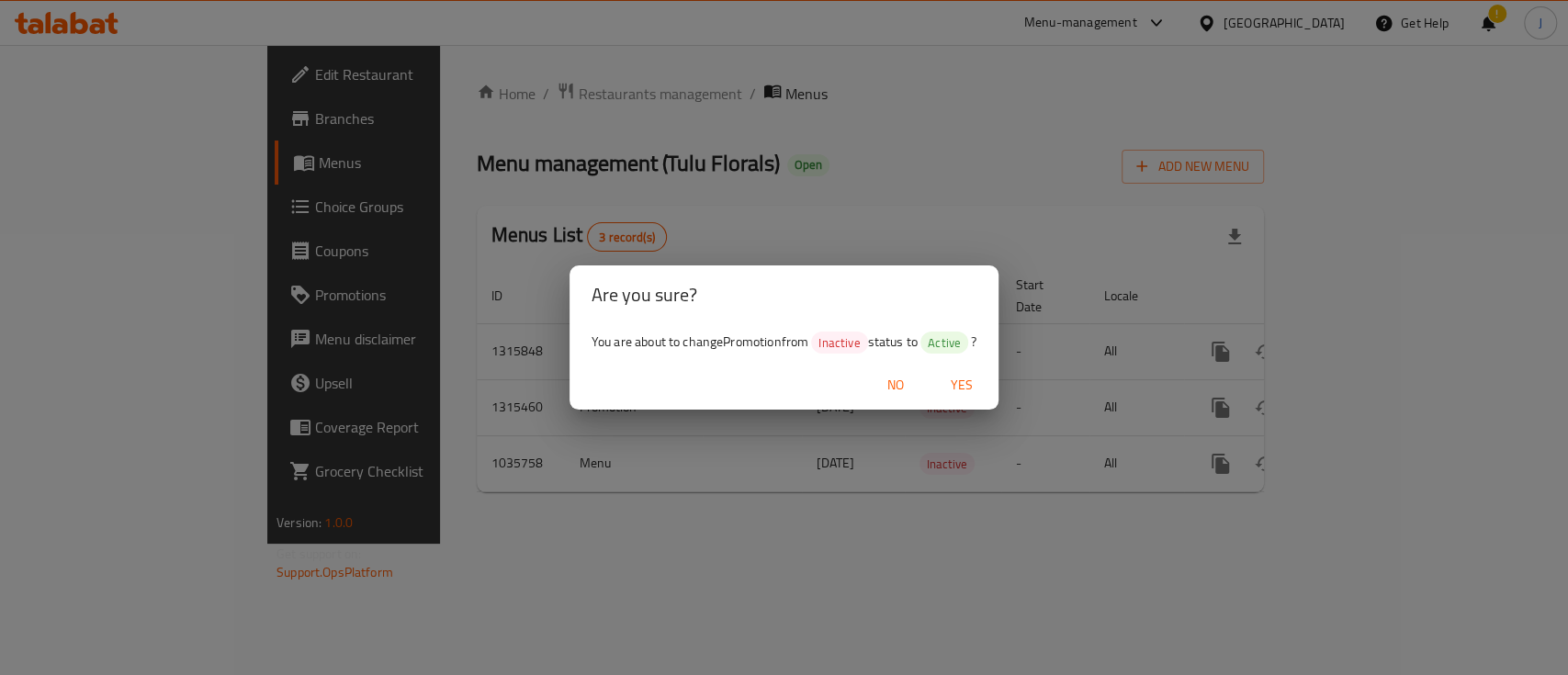
click at [966, 378] on span "Yes" at bounding box center [962, 385] width 44 height 23
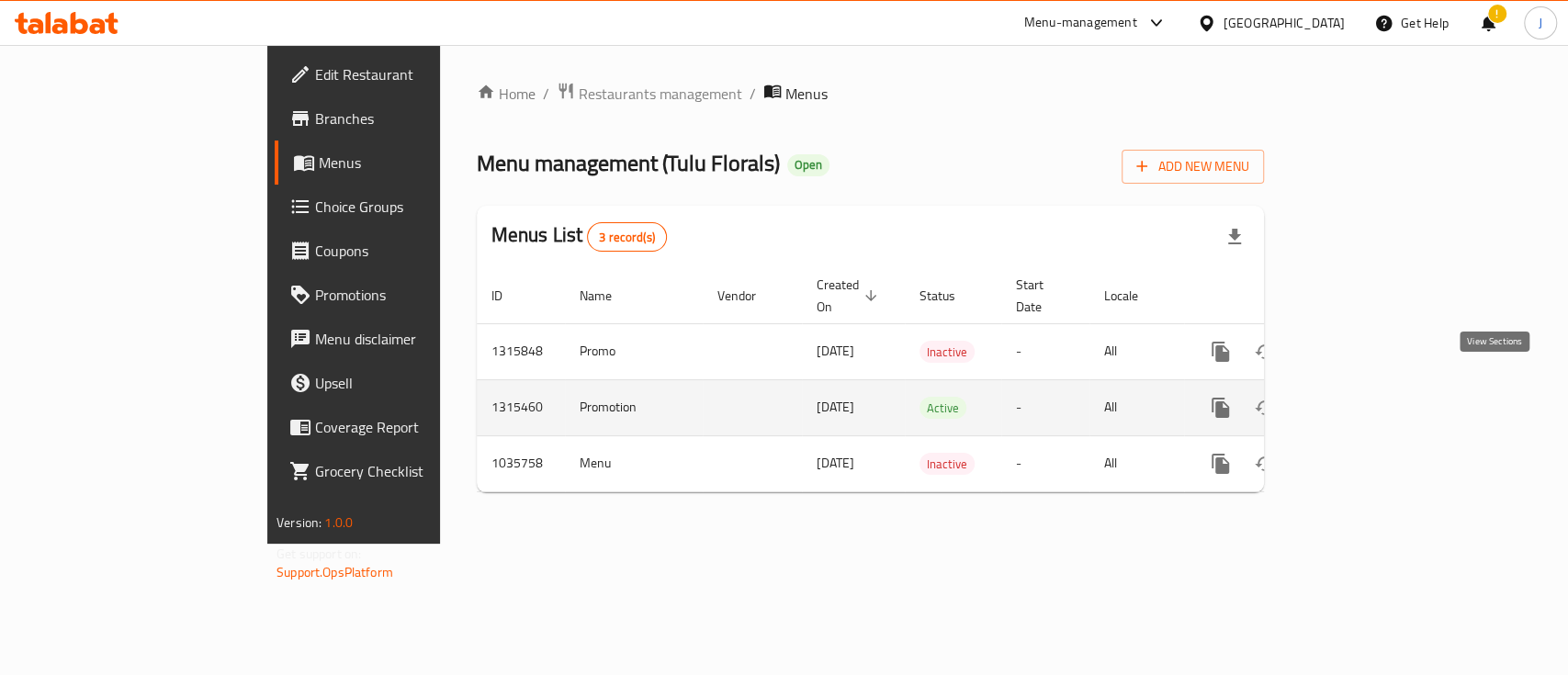
click at [1364, 397] on icon "enhanced table" at bounding box center [1353, 407] width 22 height 22
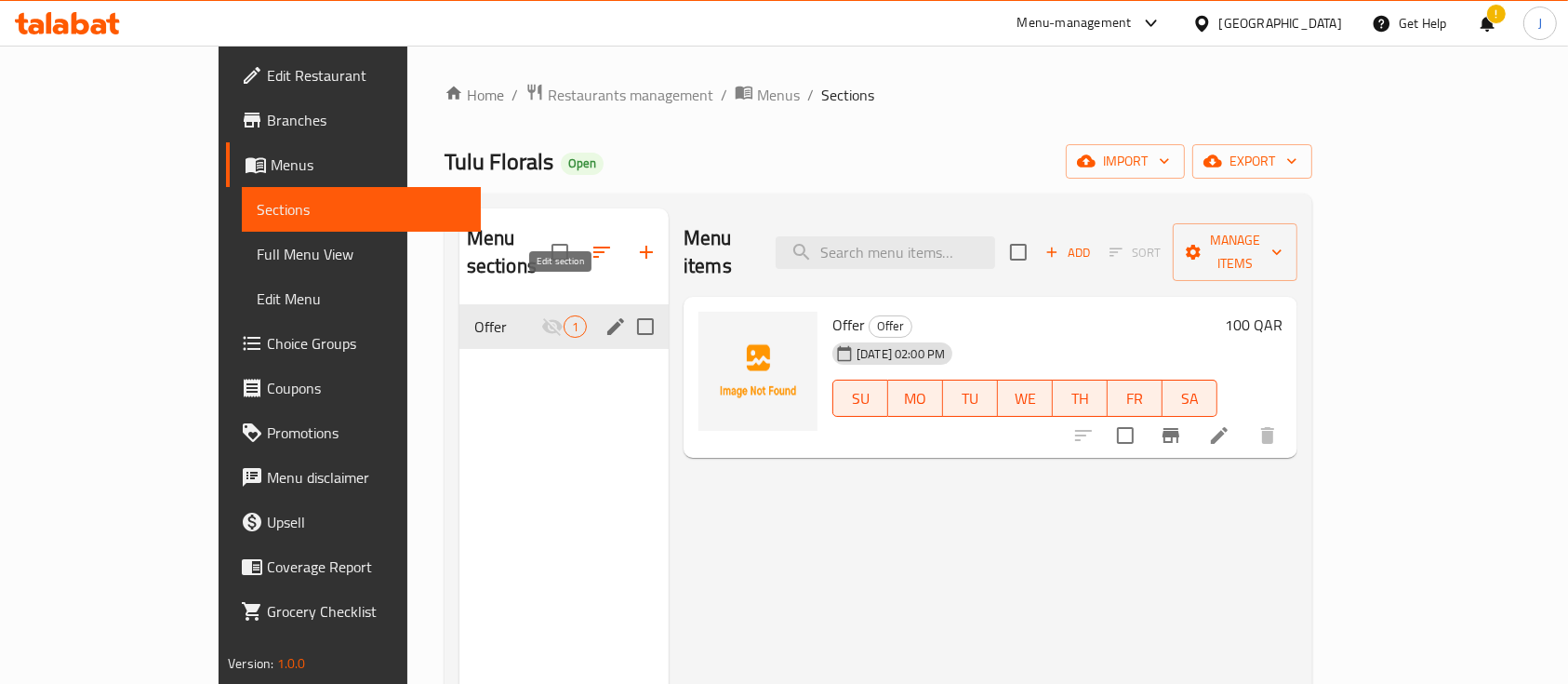
click at [605, 315] on icon "edit" at bounding box center [615, 326] width 22 height 22
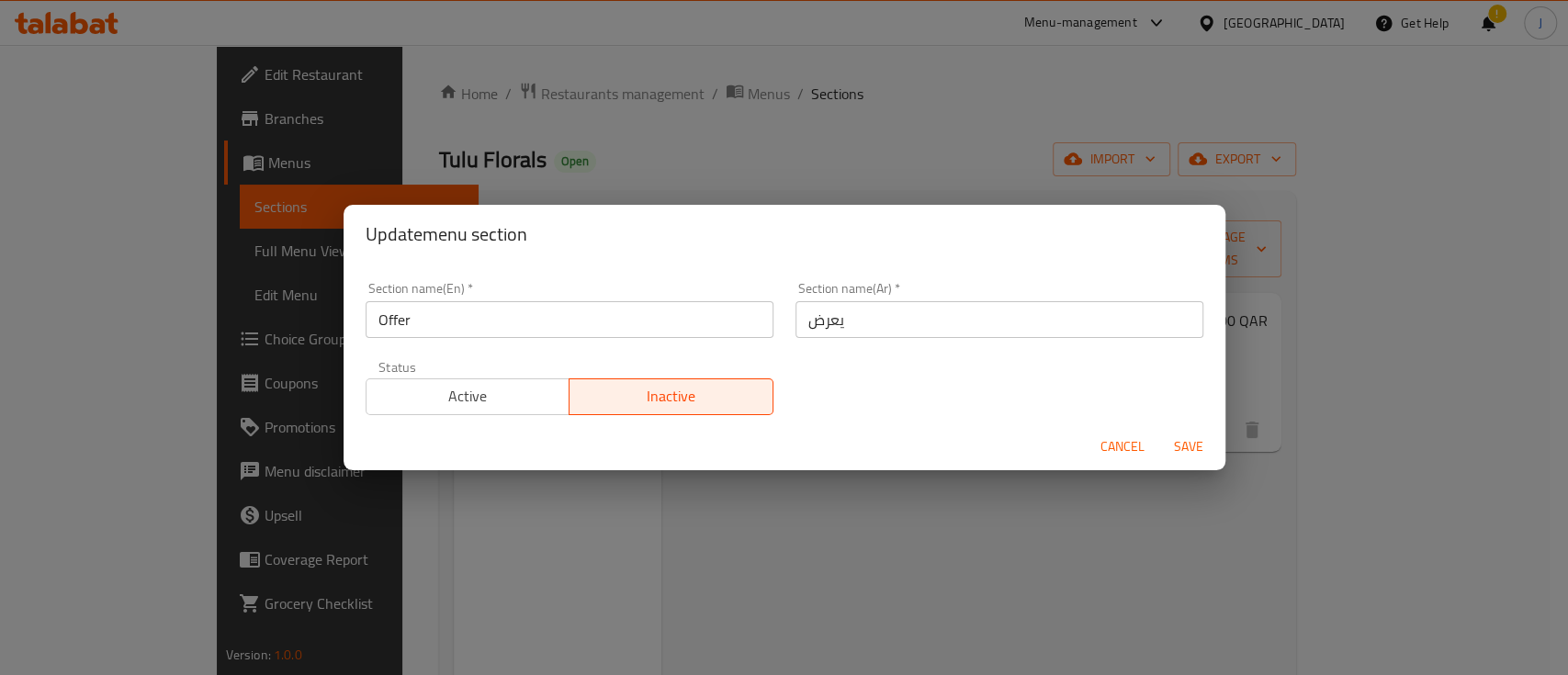
click at [486, 396] on span "Active" at bounding box center [468, 397] width 189 height 27
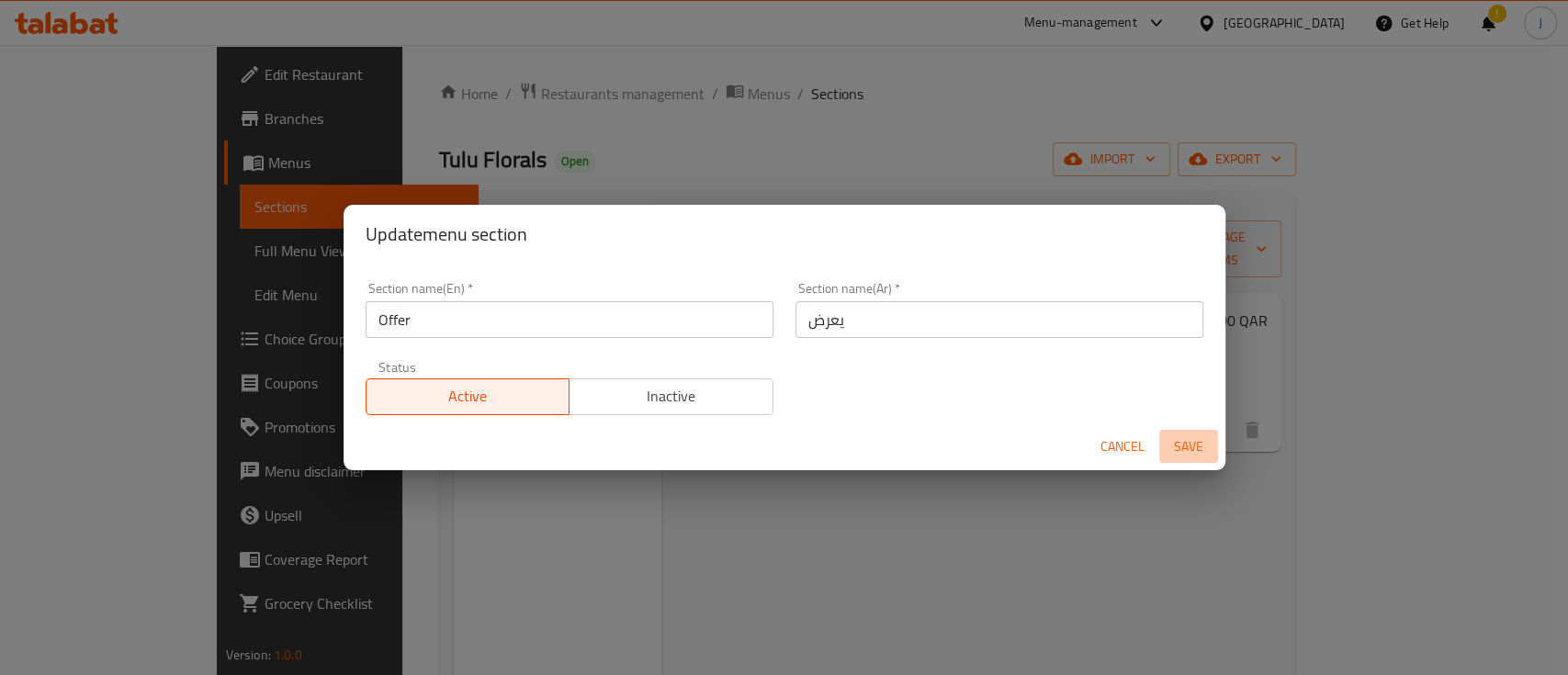
click at [1189, 450] on span "Save" at bounding box center [1189, 447] width 44 height 23
